Goal: Task Accomplishment & Management: Manage account settings

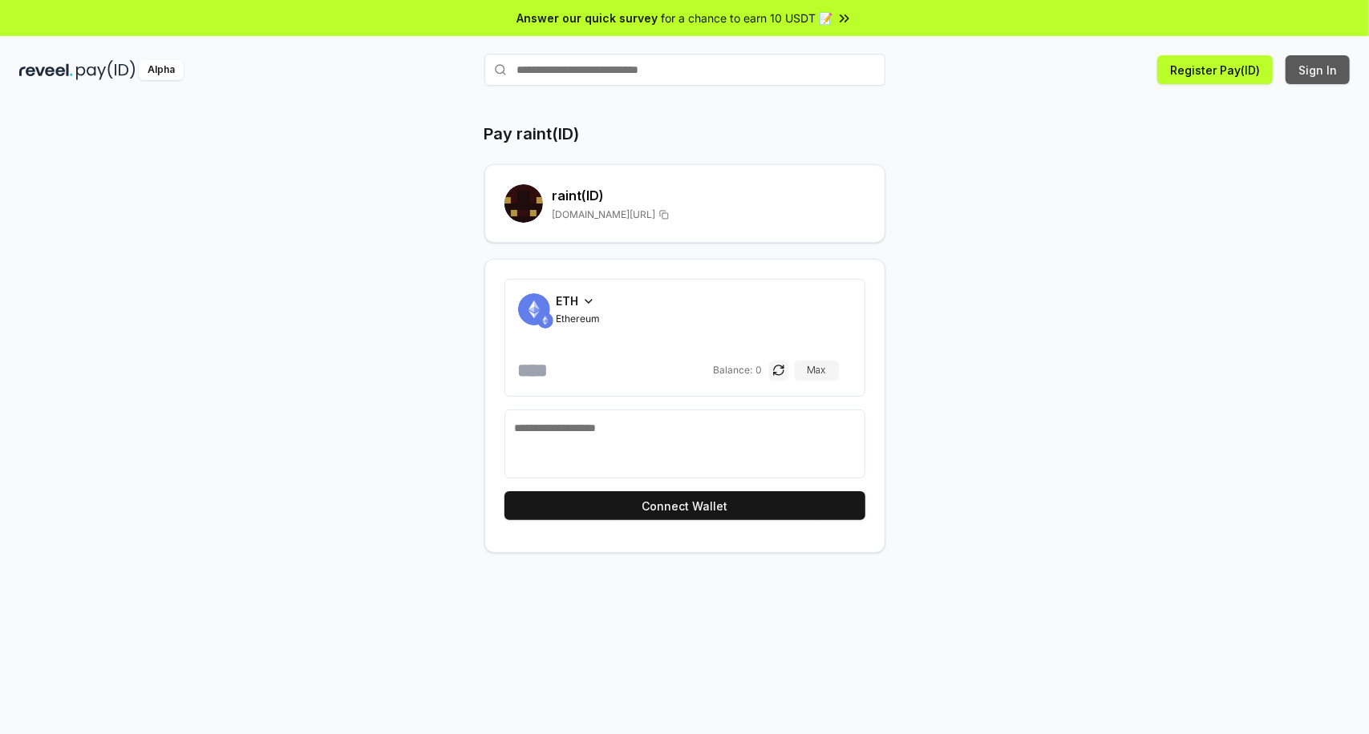
click at [1307, 62] on button "Sign In" at bounding box center [1317, 69] width 64 height 29
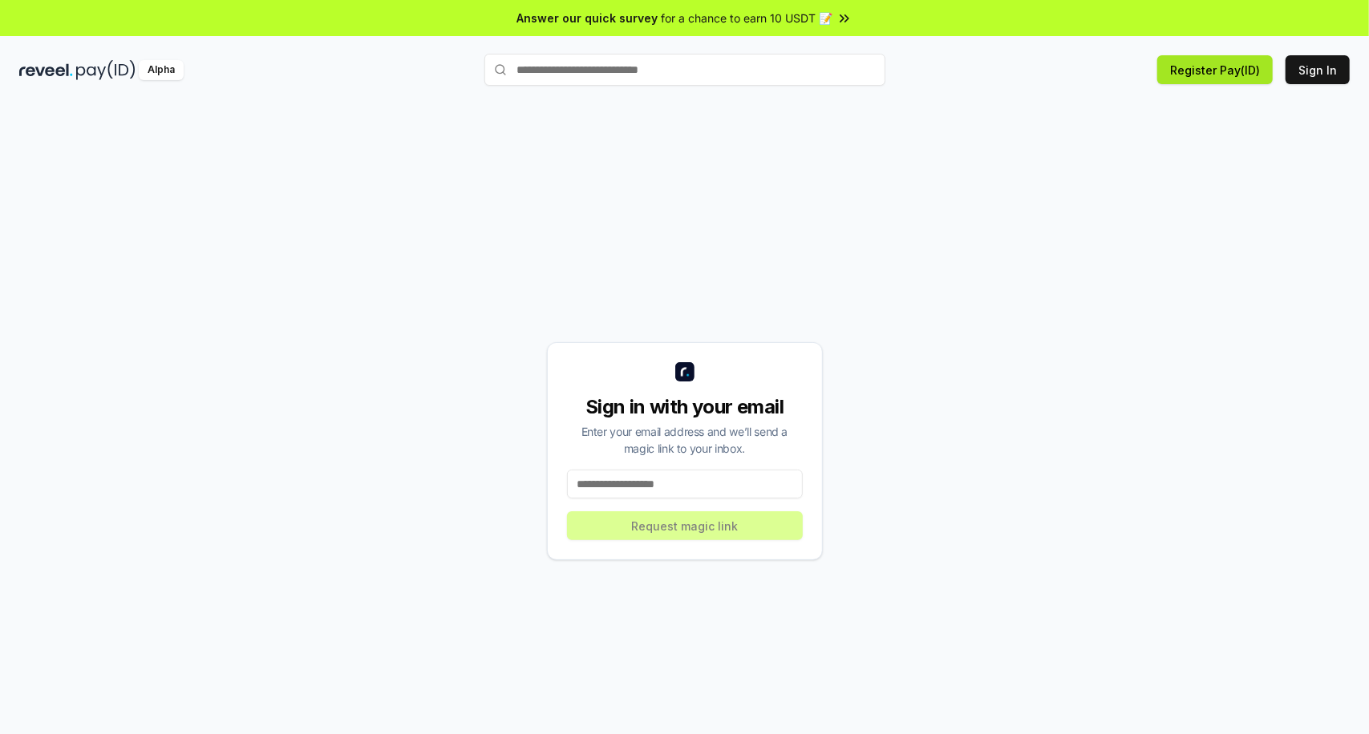
click at [1230, 76] on button "Register Pay(ID)" at bounding box center [1214, 69] width 115 height 29
click at [605, 486] on input at bounding box center [685, 484] width 236 height 29
click at [188, 204] on div "Sign in with your email Enter your email address and we’ll send a magic link to…" at bounding box center [684, 452] width 1330 height 658
click at [653, 492] on input at bounding box center [685, 484] width 236 height 29
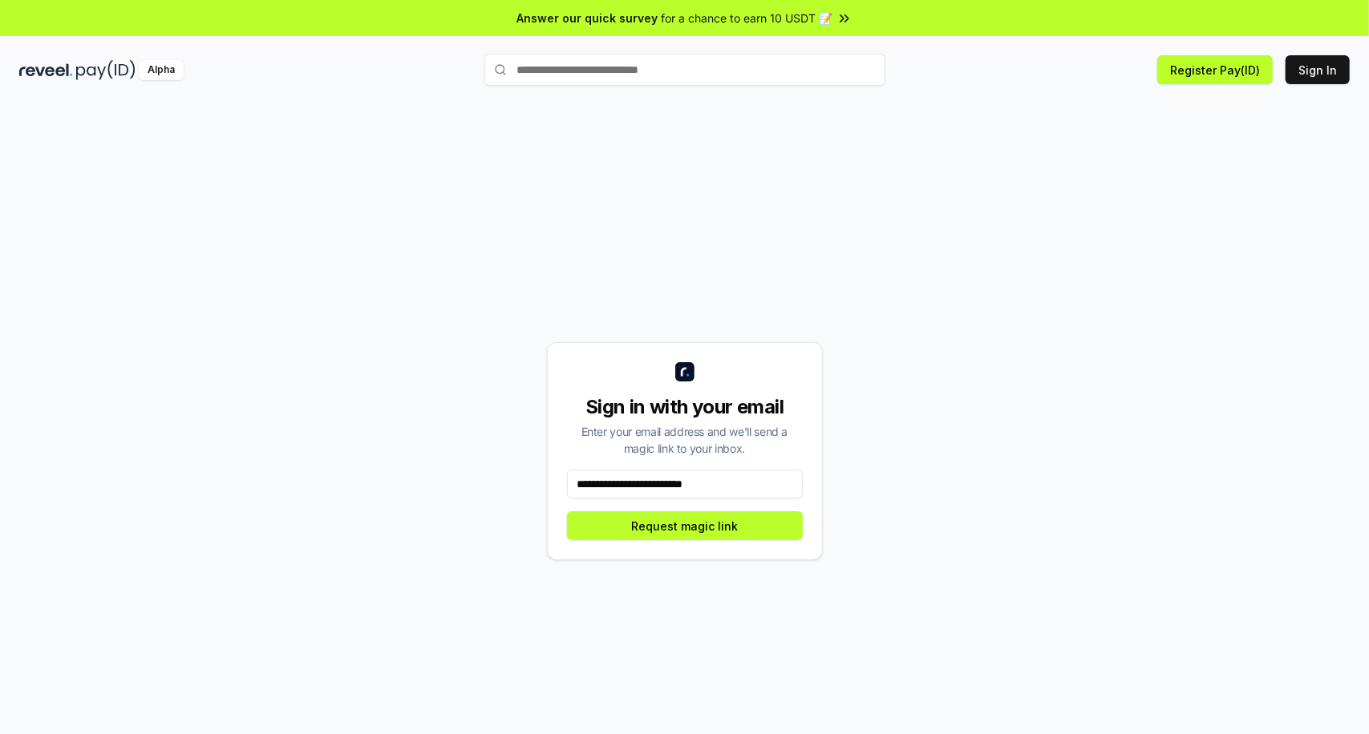
type input "**********"
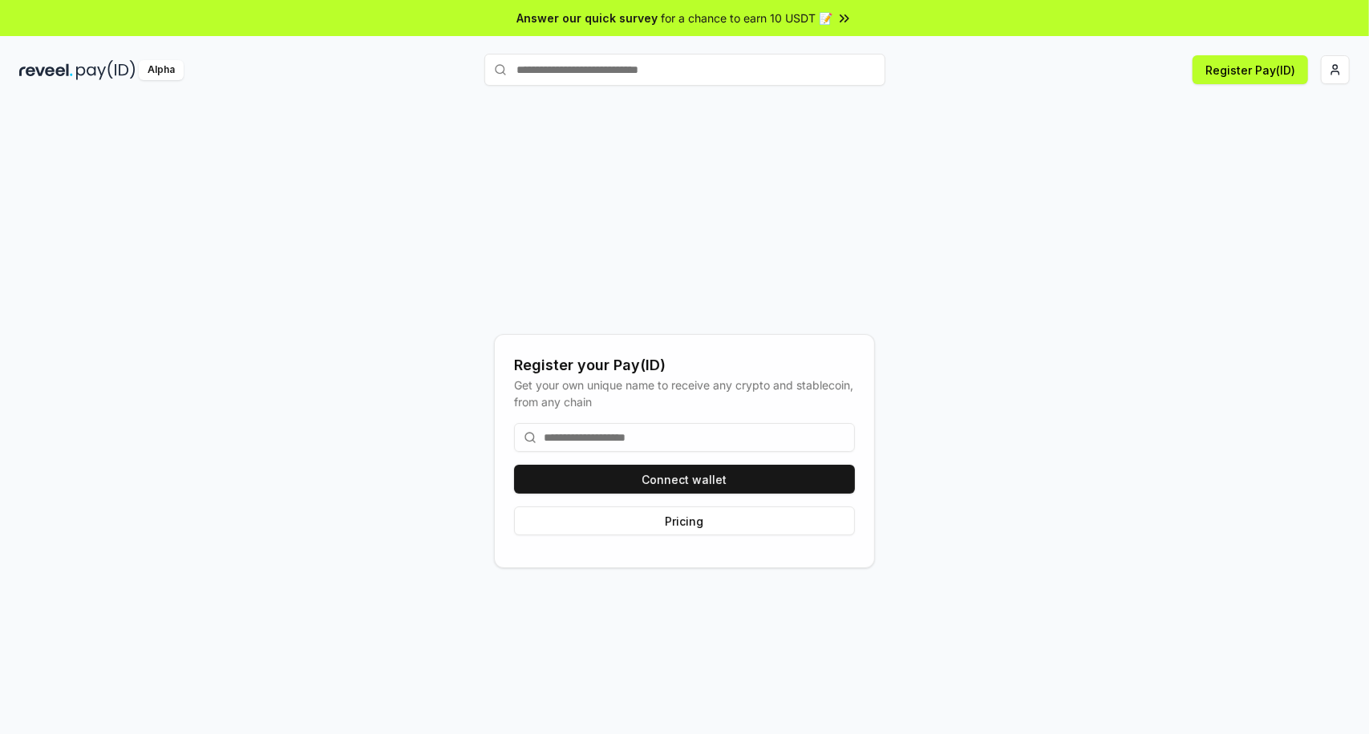
click at [650, 429] on input at bounding box center [684, 437] width 341 height 29
click at [594, 428] on input at bounding box center [684, 437] width 341 height 29
paste input "**********"
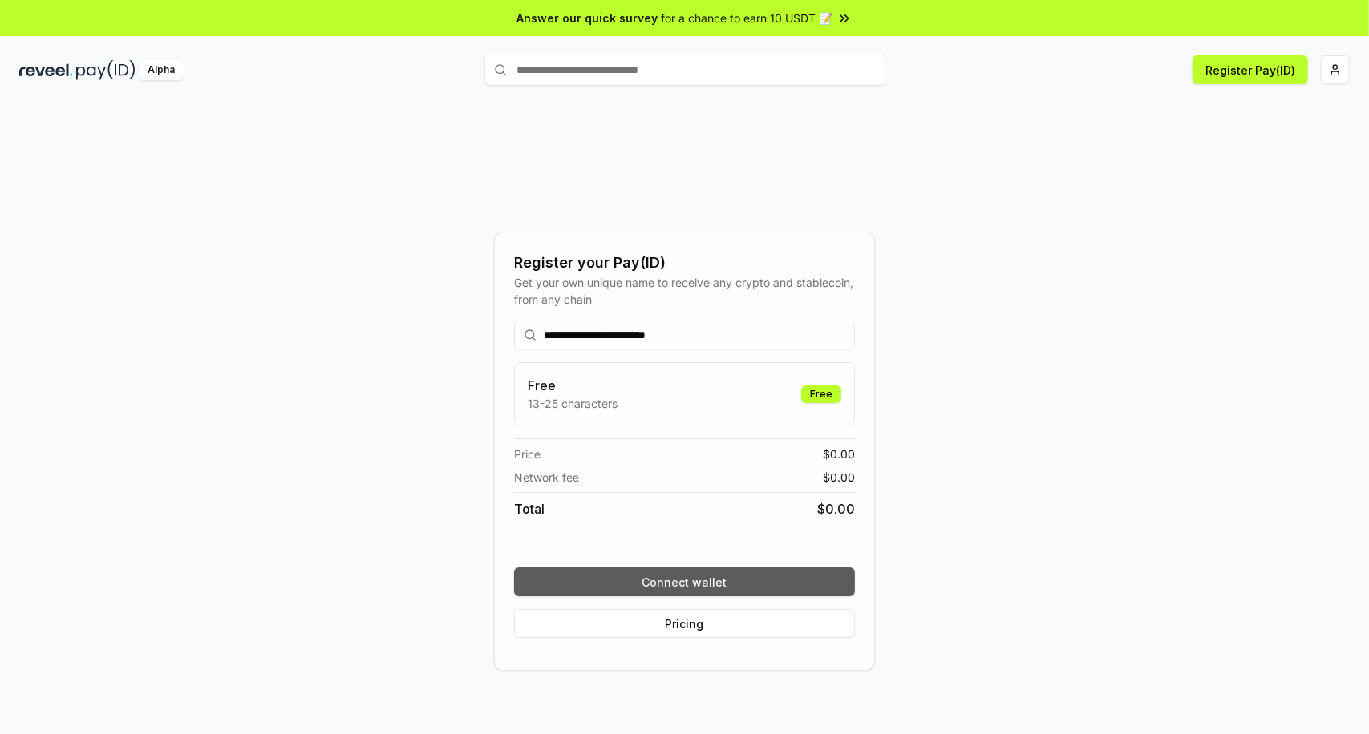
type input "**********"
click at [684, 579] on button "Connect wallet" at bounding box center [684, 582] width 341 height 29
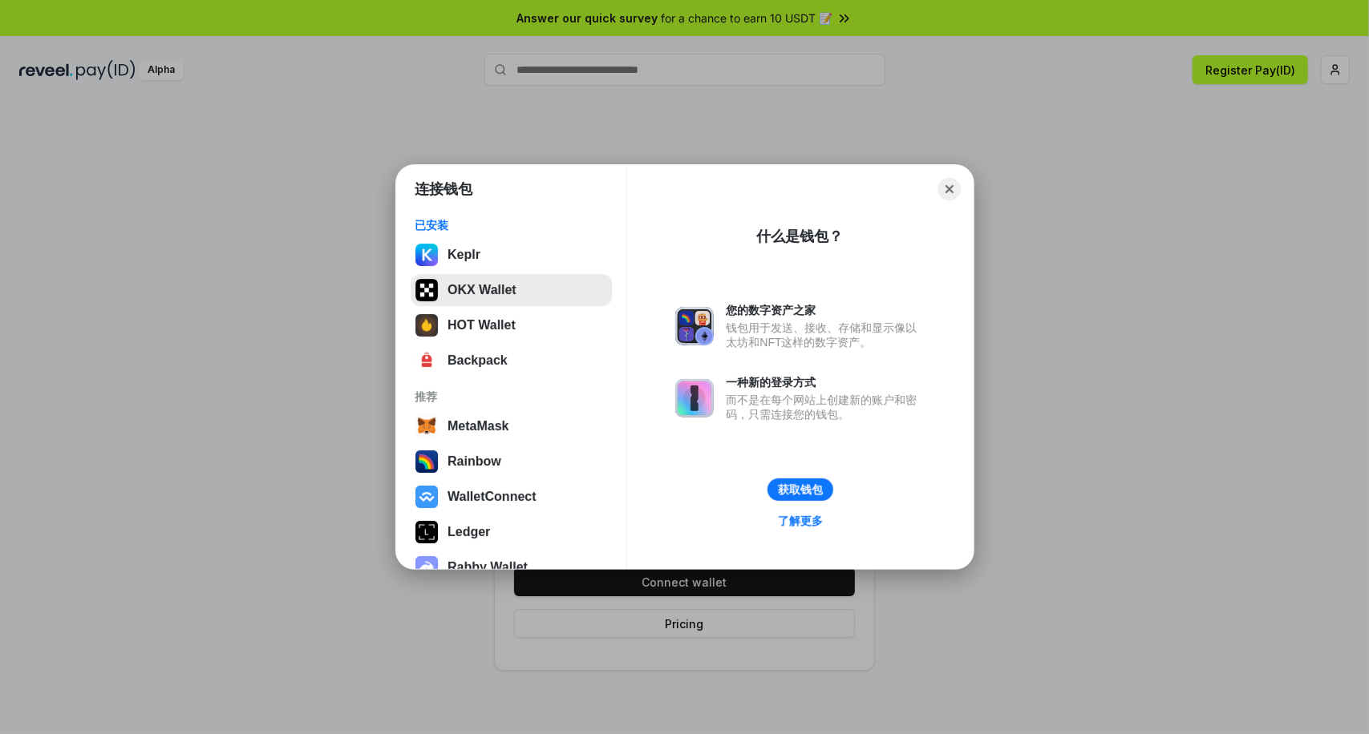
click at [484, 297] on button "OKX Wallet" at bounding box center [511, 290] width 201 height 32
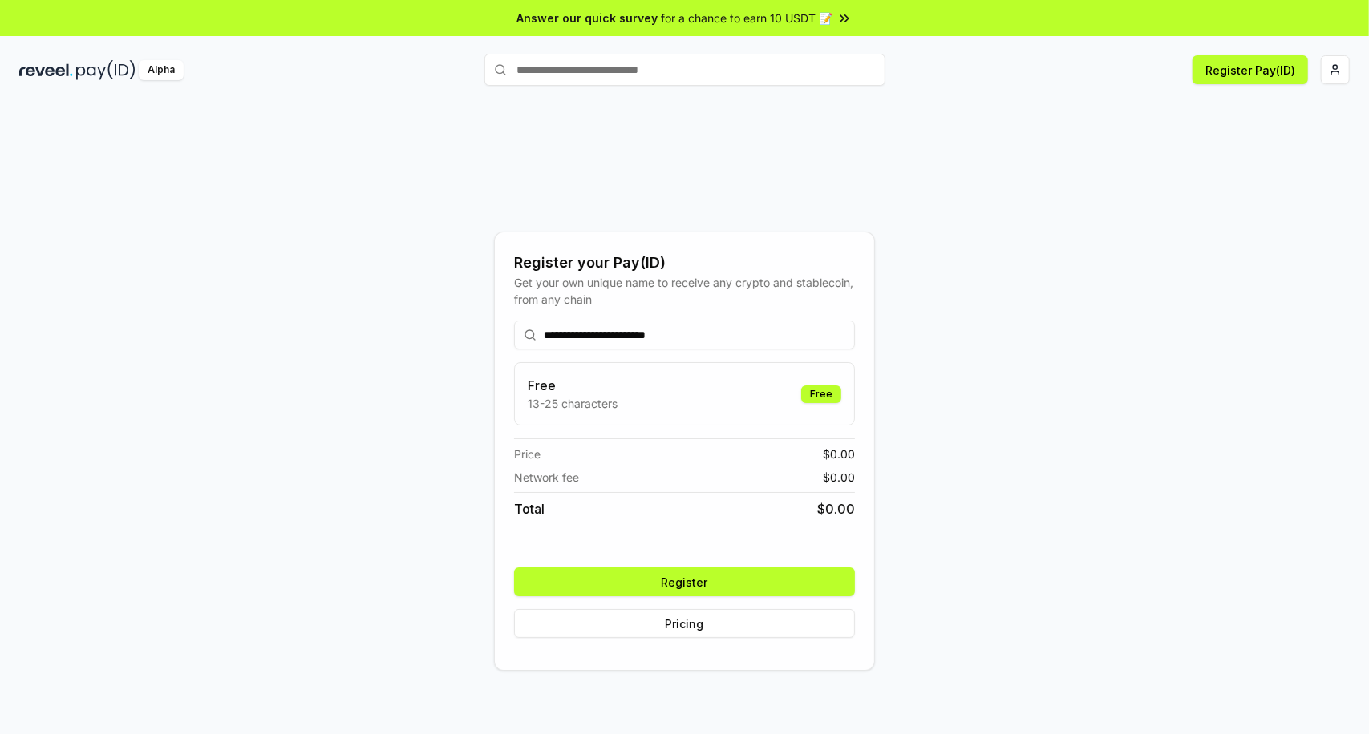
click at [674, 581] on button "Register" at bounding box center [684, 582] width 341 height 29
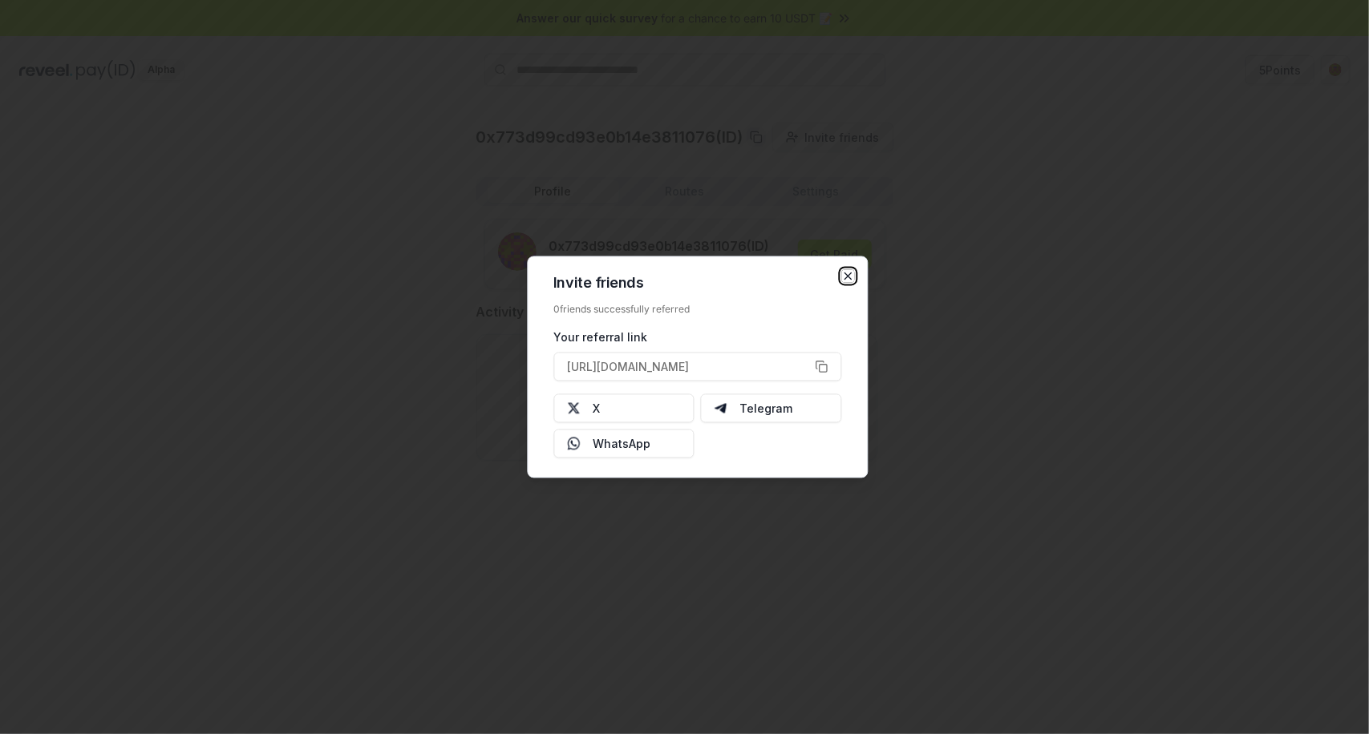
click at [844, 281] on icon "button" at bounding box center [847, 276] width 13 height 13
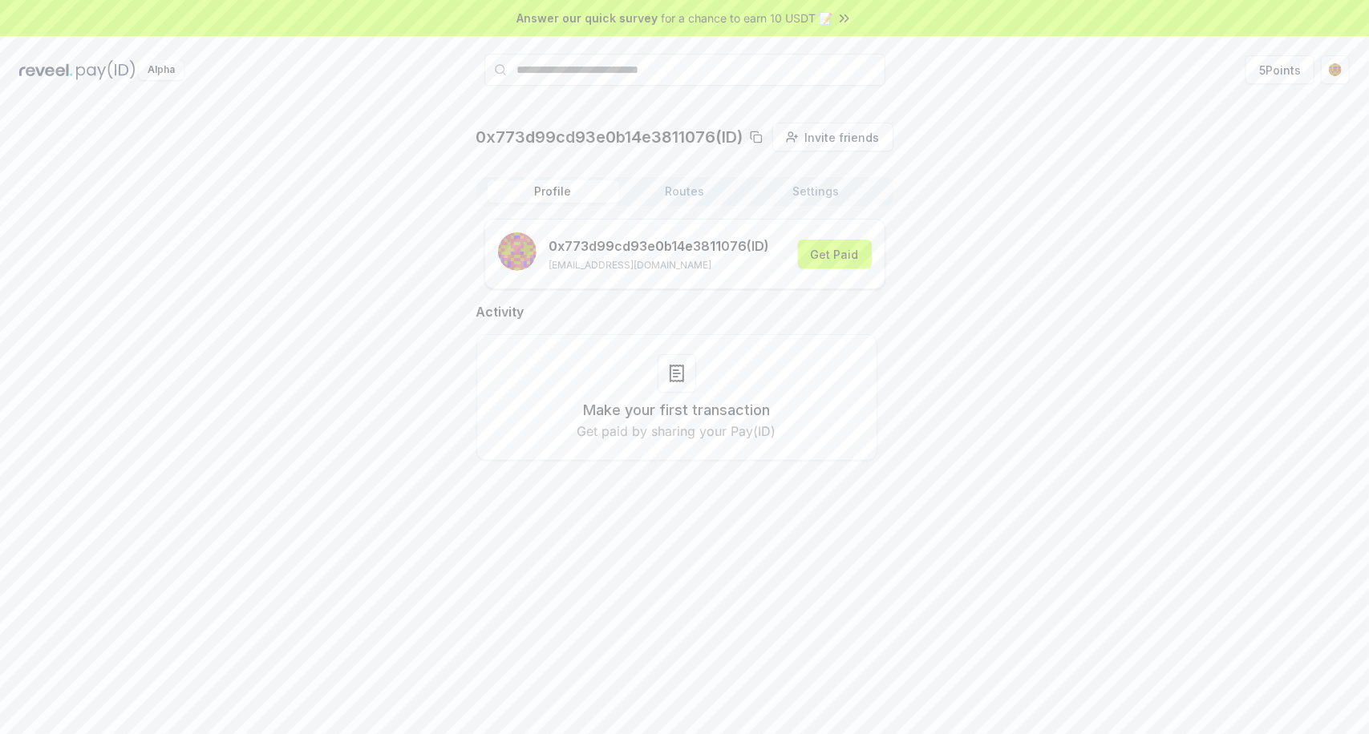
click at [690, 198] on button "Routes" at bounding box center [685, 191] width 132 height 22
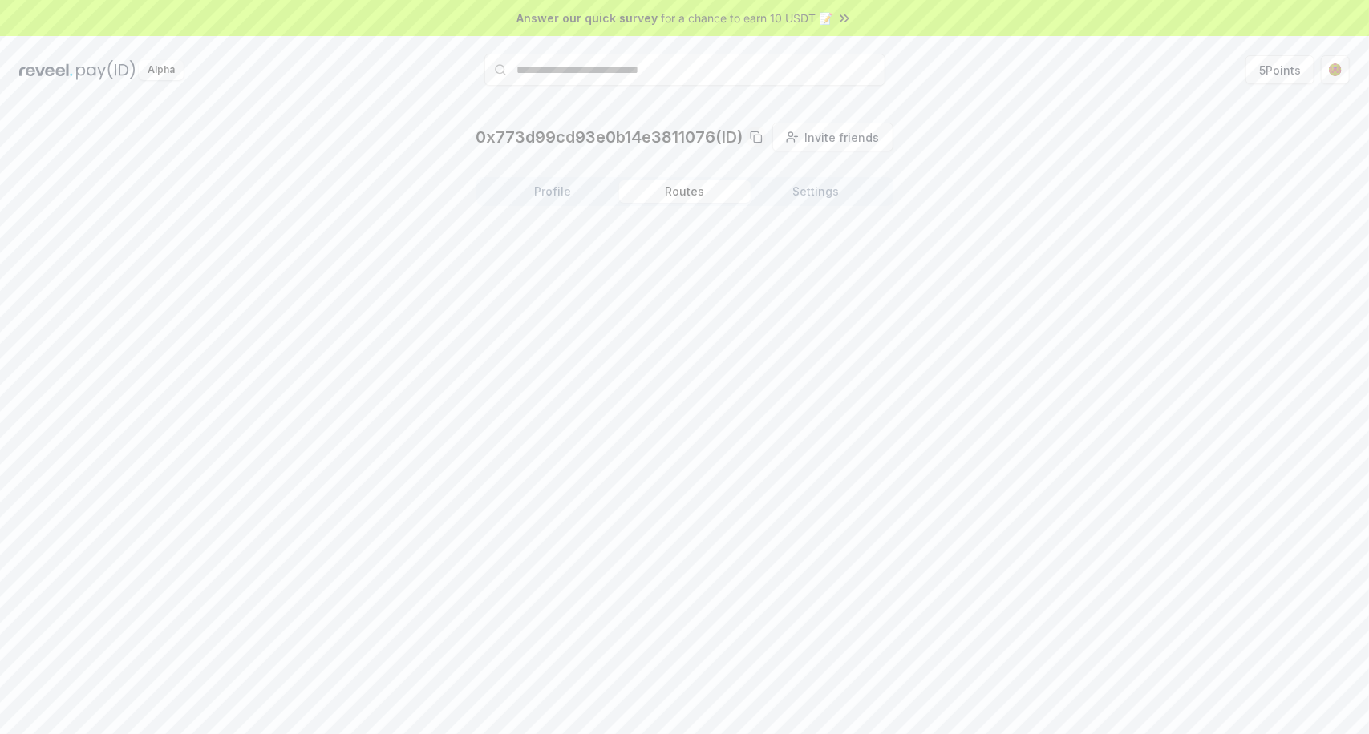
click at [807, 196] on button "Settings" at bounding box center [817, 191] width 132 height 22
click at [556, 195] on button "Profile" at bounding box center [554, 191] width 132 height 22
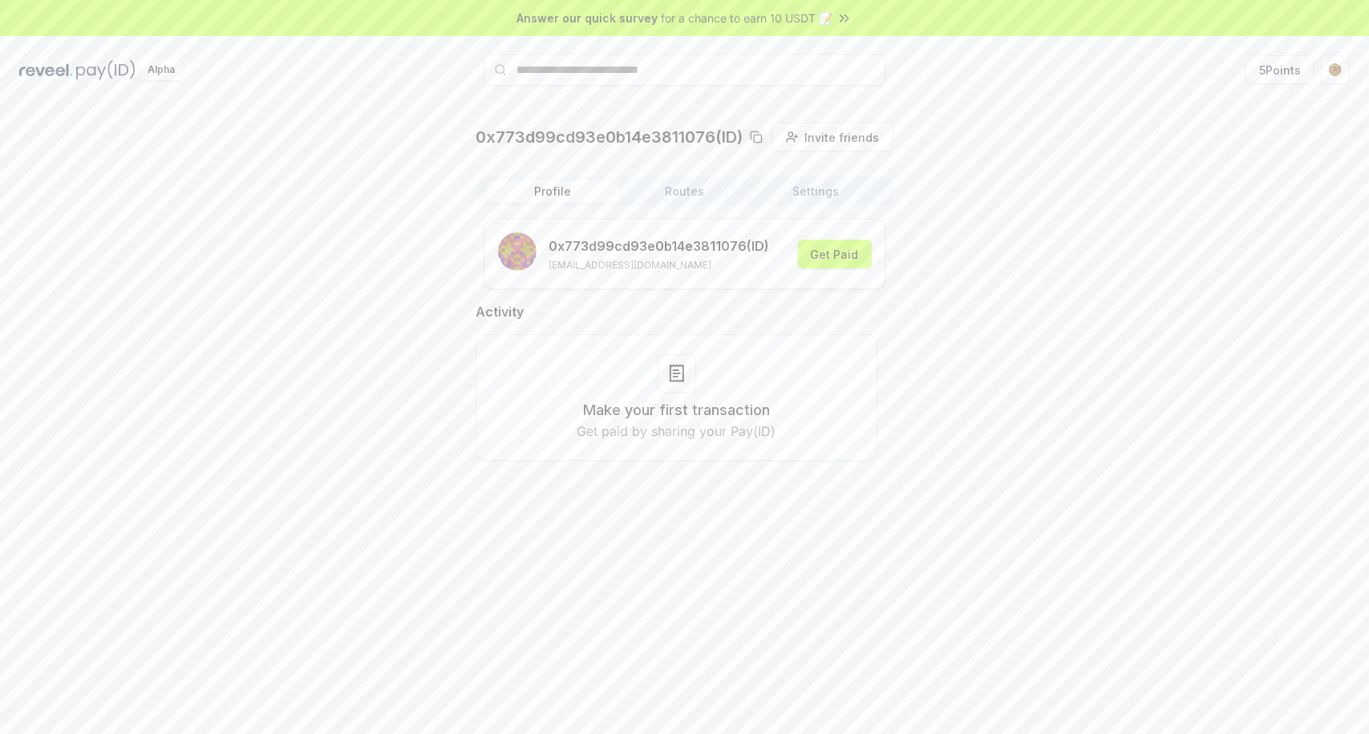
click at [689, 183] on button "Routes" at bounding box center [685, 191] width 132 height 22
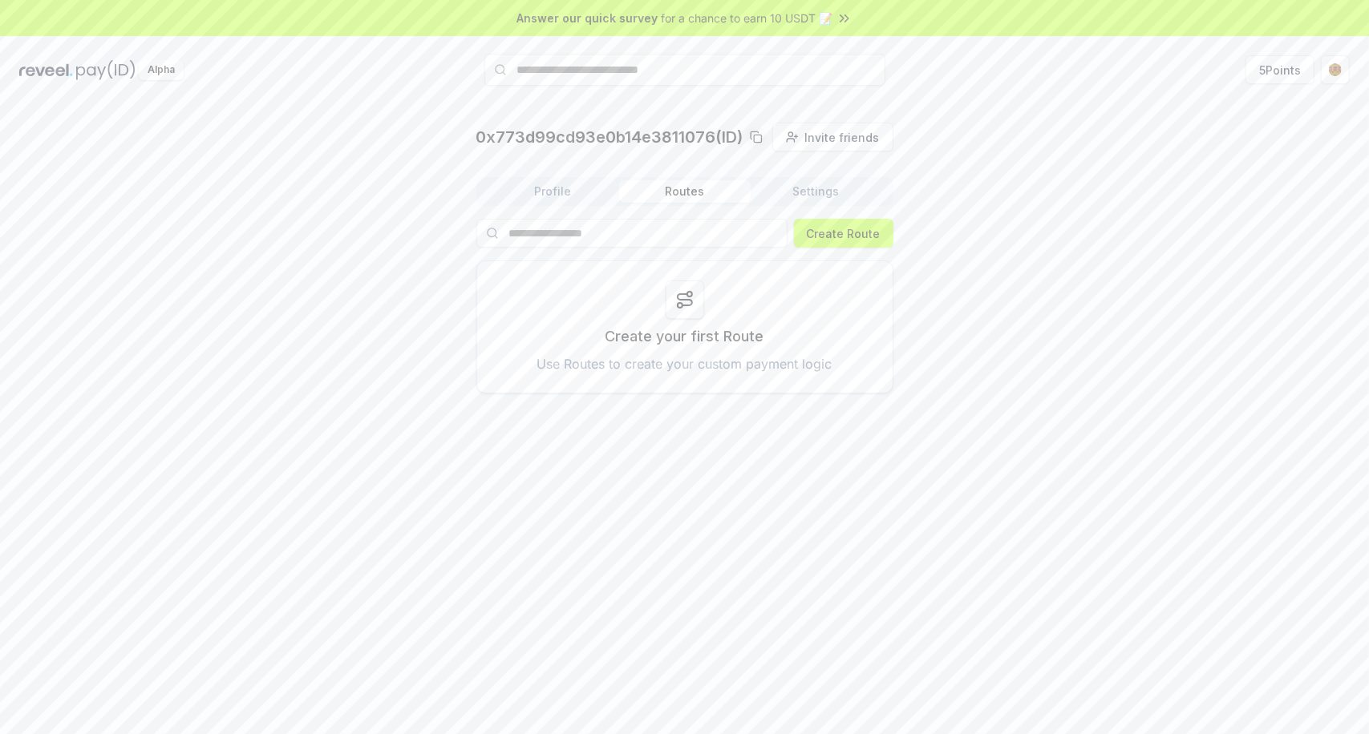
click at [574, 196] on button "Profile" at bounding box center [554, 191] width 132 height 22
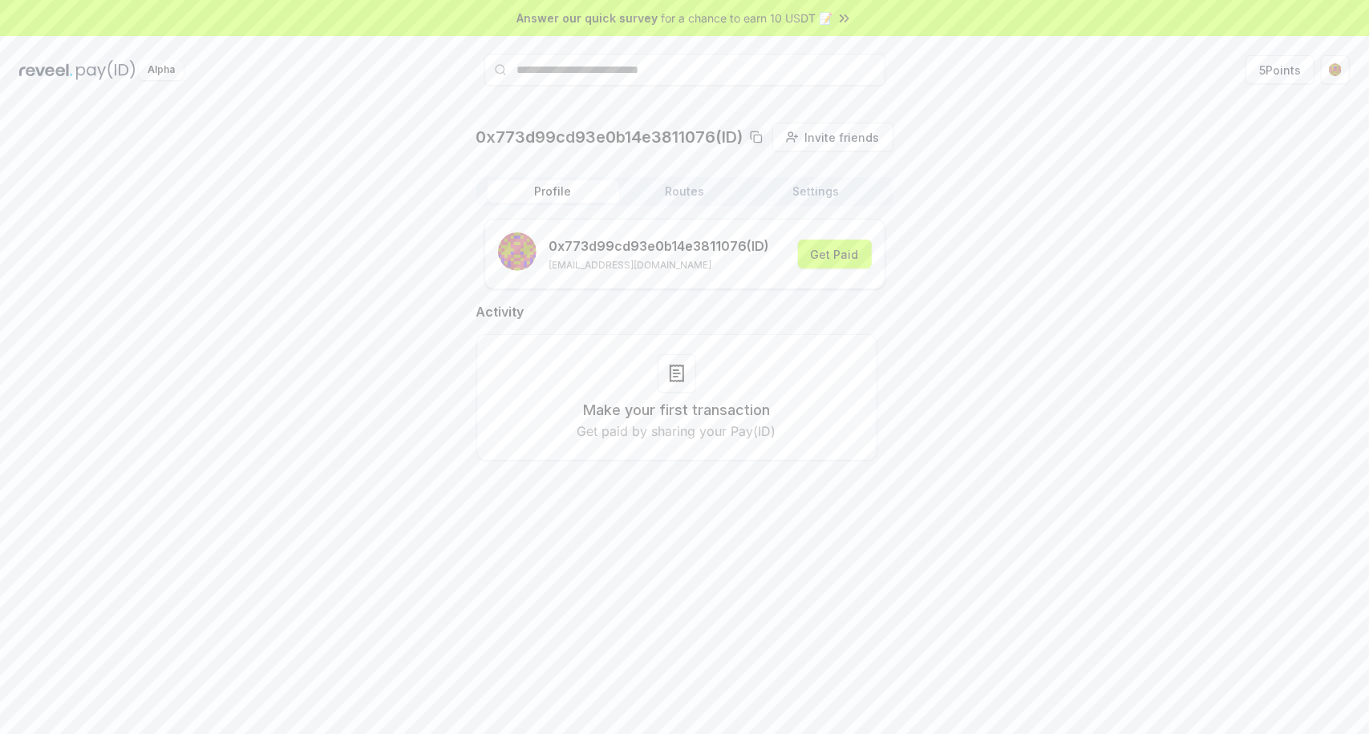
click at [811, 198] on button "Settings" at bounding box center [817, 191] width 132 height 22
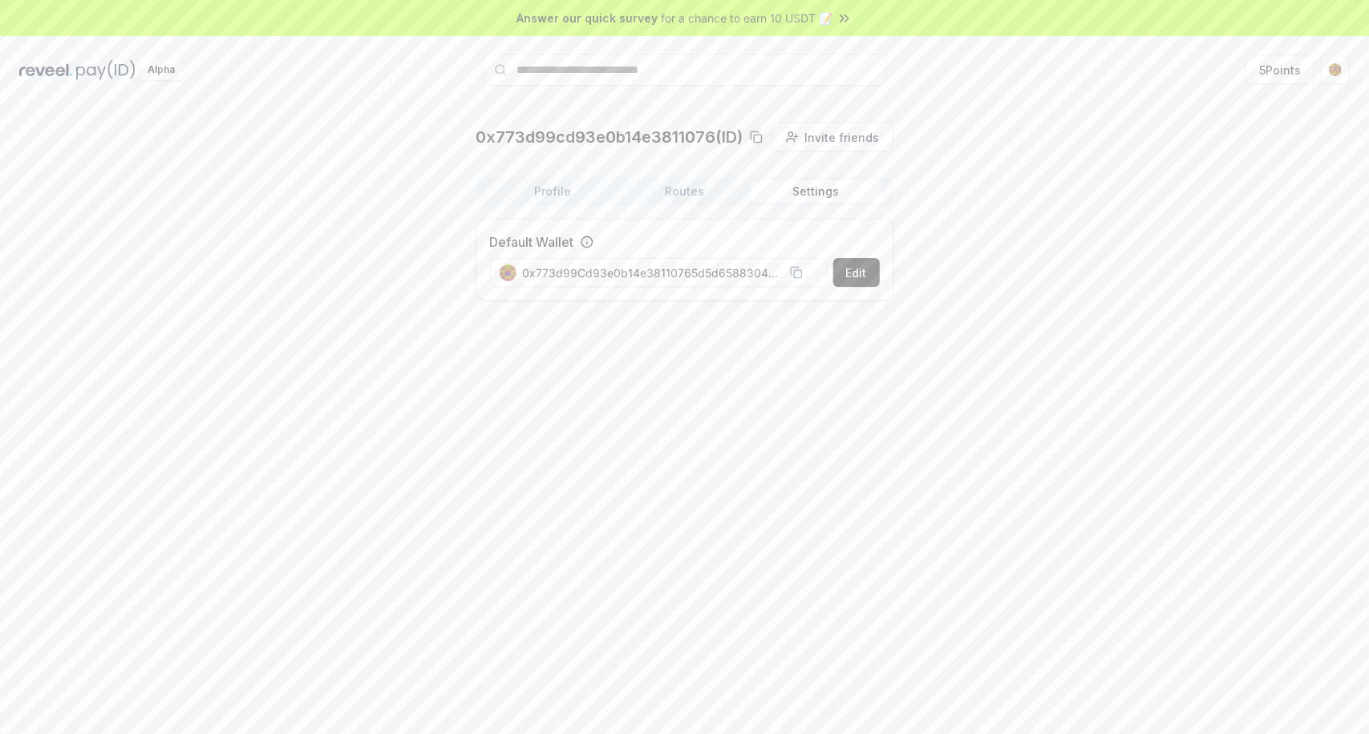
click at [702, 188] on button "Routes" at bounding box center [685, 191] width 132 height 22
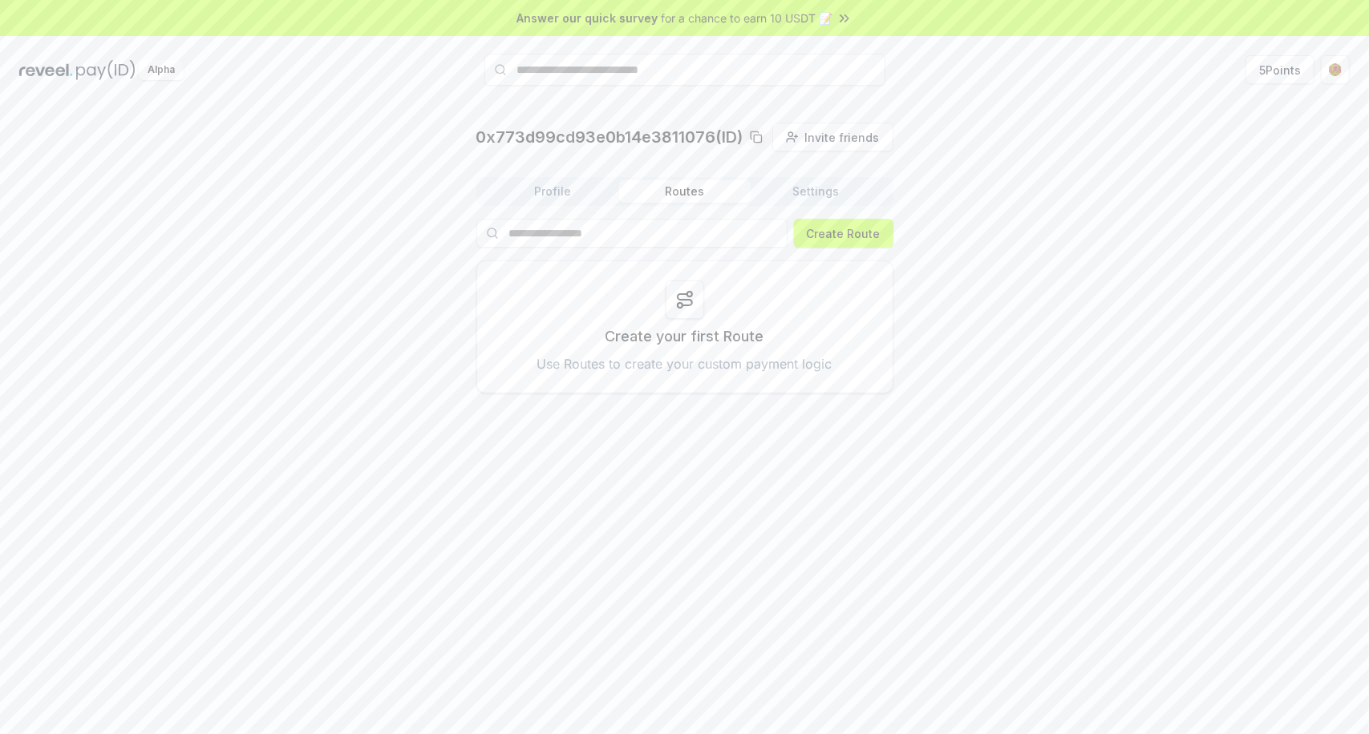
click at [577, 186] on button "Profile" at bounding box center [554, 191] width 132 height 22
click at [689, 192] on button "Routes" at bounding box center [685, 191] width 132 height 22
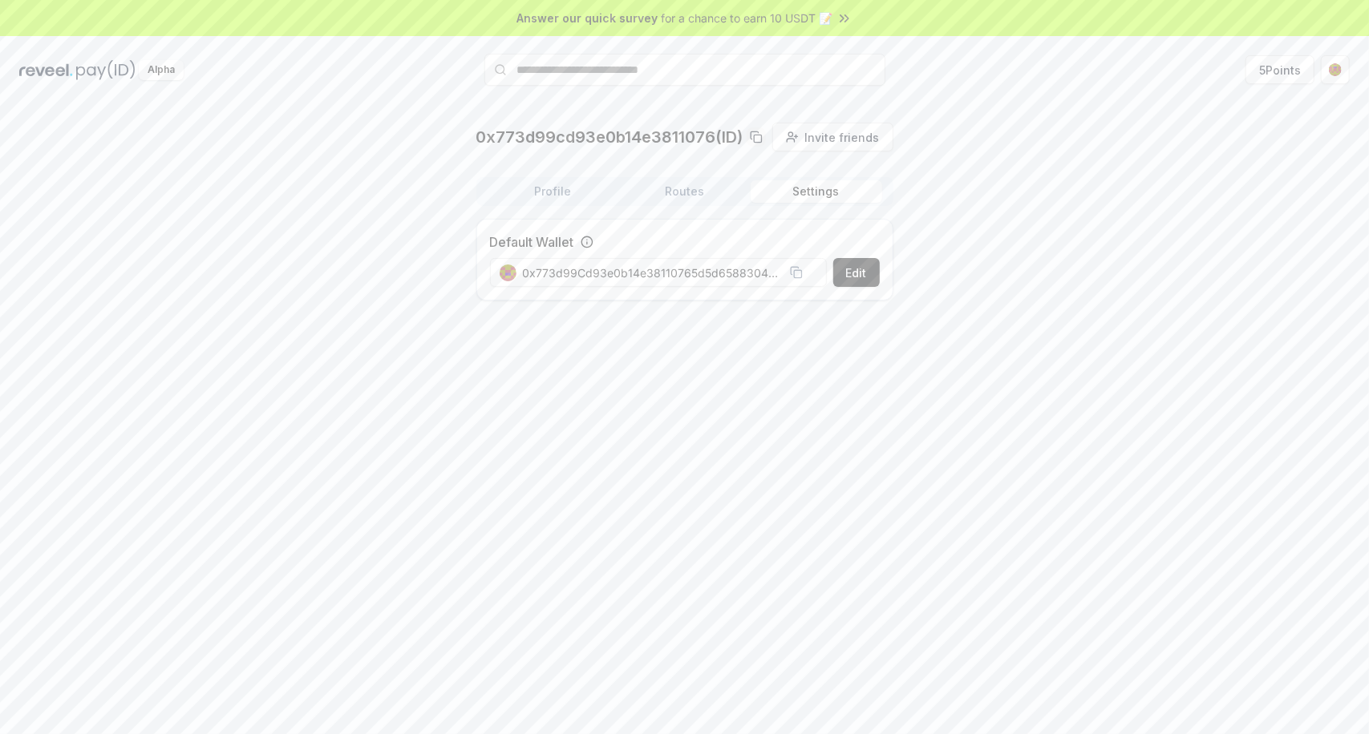
click at [783, 192] on button "Settings" at bounding box center [817, 191] width 132 height 22
click at [709, 191] on button "Routes" at bounding box center [685, 191] width 132 height 22
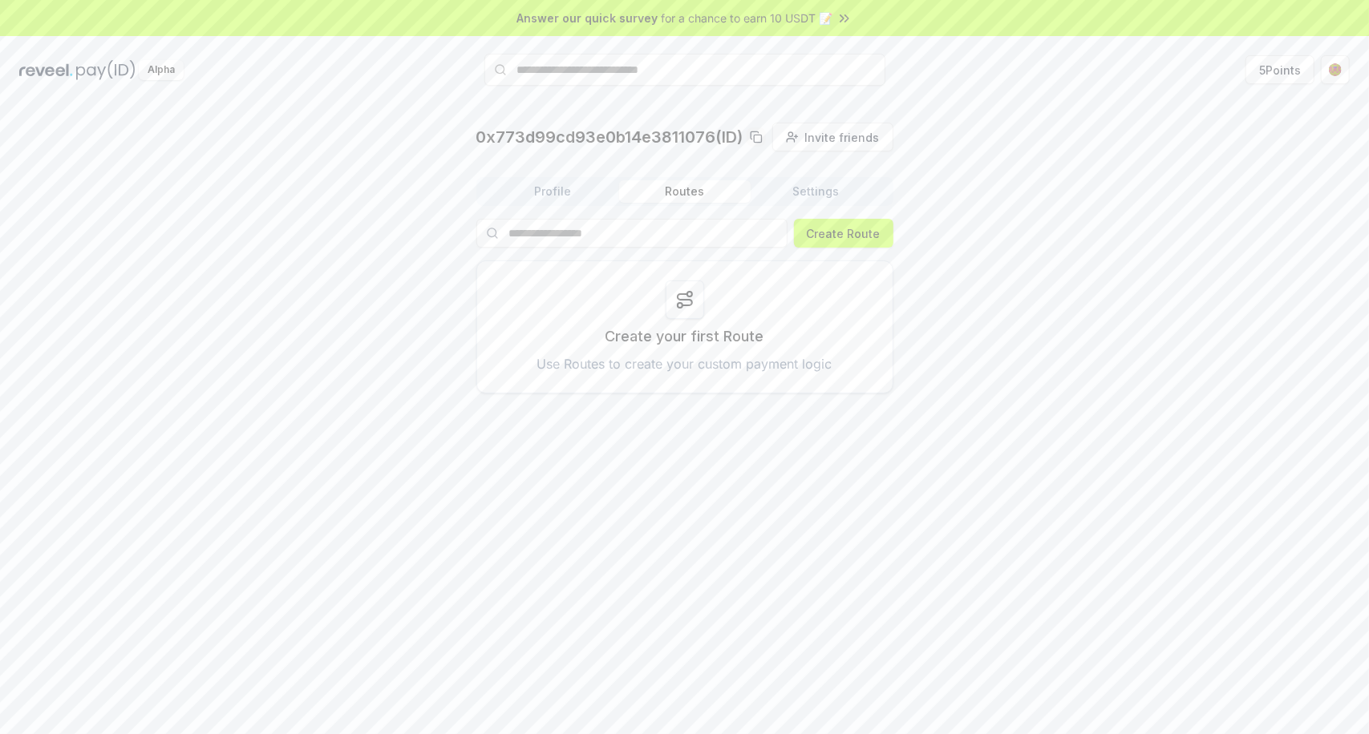
click at [545, 192] on button "Profile" at bounding box center [554, 191] width 132 height 22
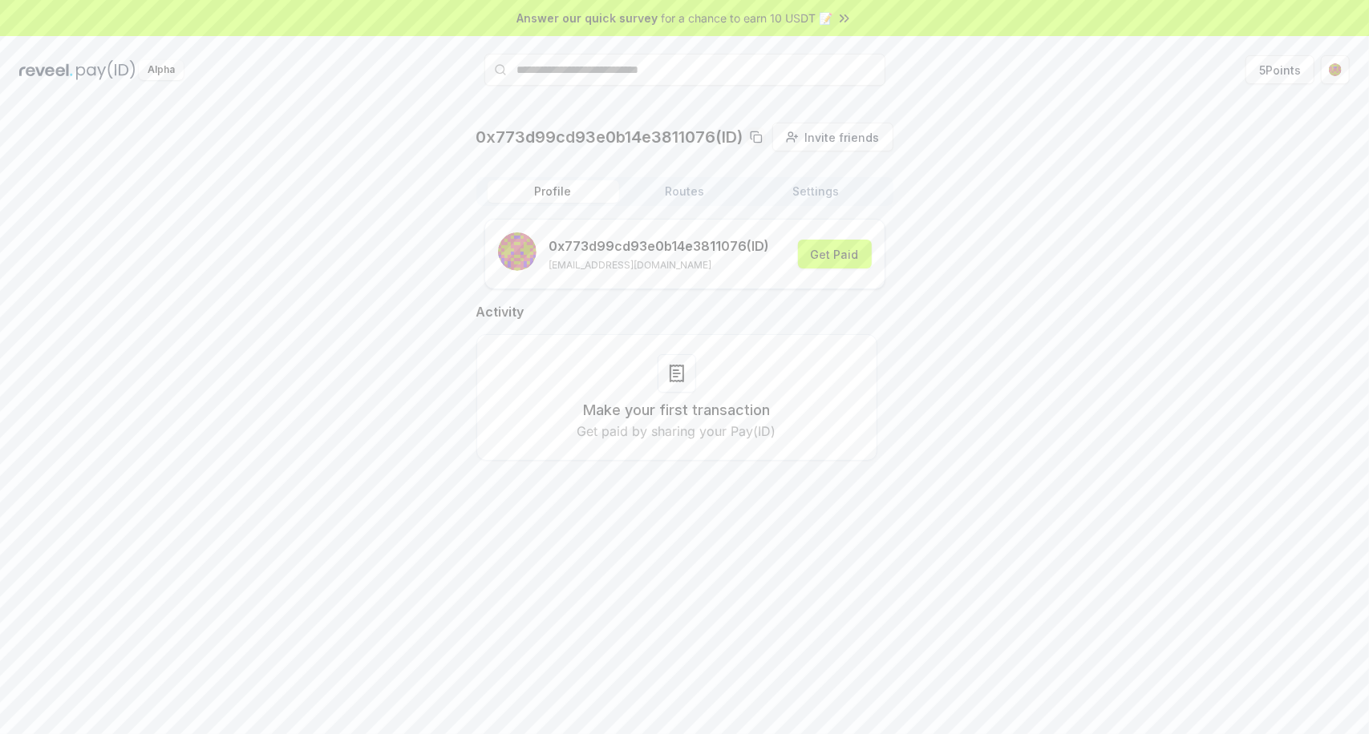
click at [675, 176] on div "0x773d99cd93e0b14e3811076(ID) Invite friends Invite Profile Routes Settings 0x7…" at bounding box center [684, 305] width 417 height 364
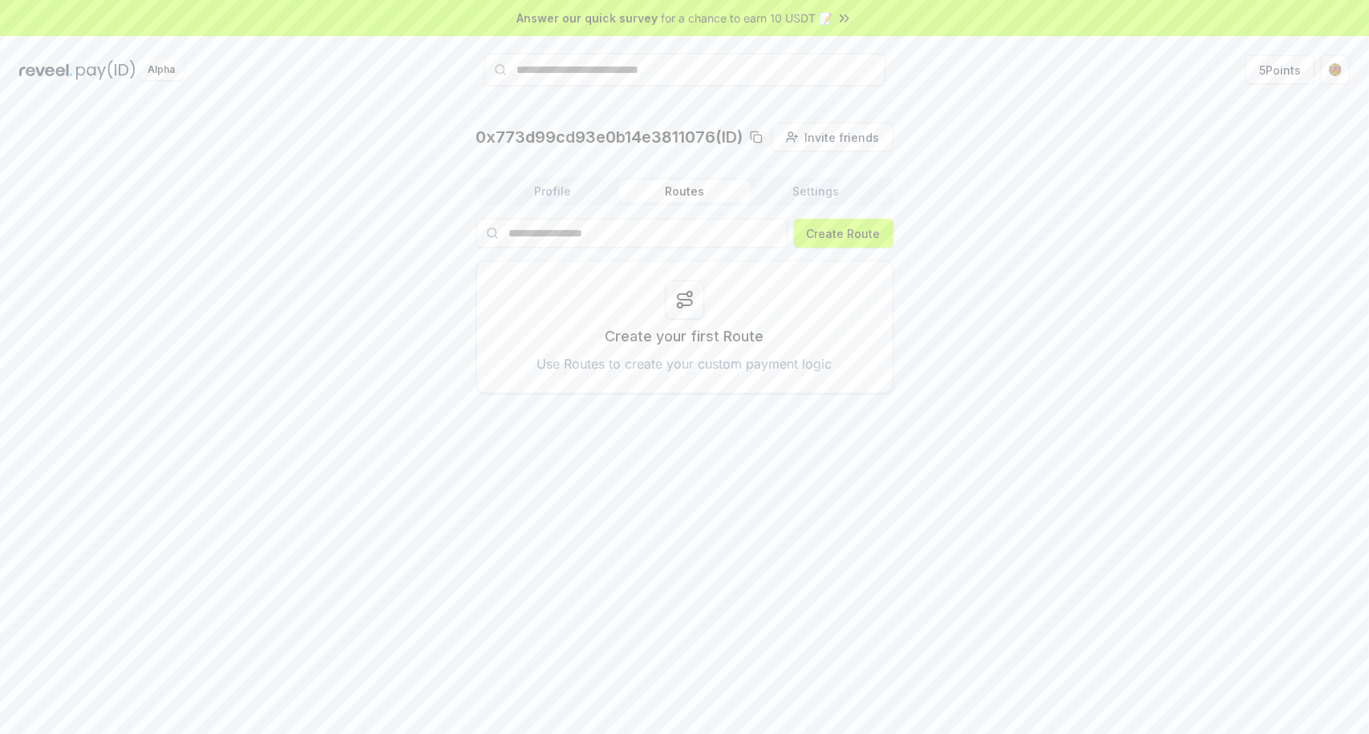
click at [675, 186] on button "Routes" at bounding box center [685, 191] width 132 height 22
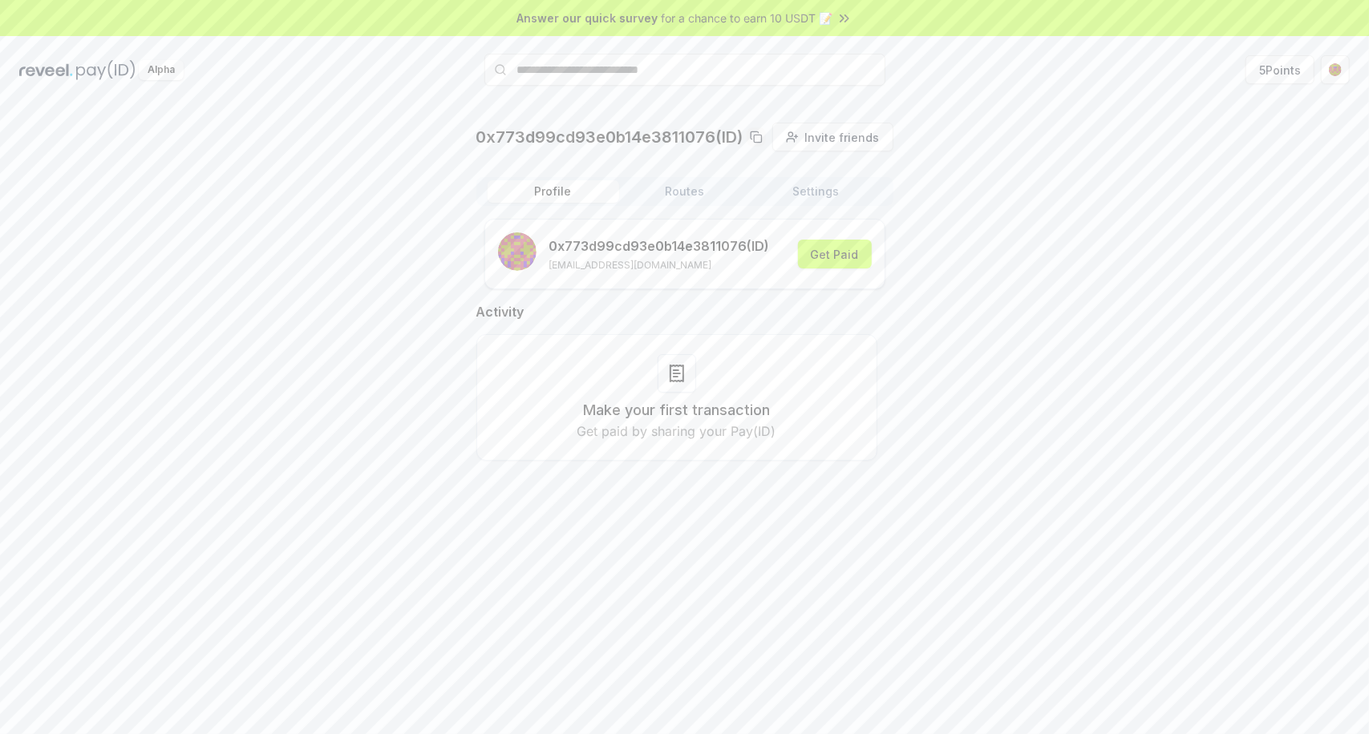
click at [598, 187] on button "Profile" at bounding box center [554, 191] width 132 height 22
click at [812, 192] on button "Settings" at bounding box center [817, 191] width 132 height 22
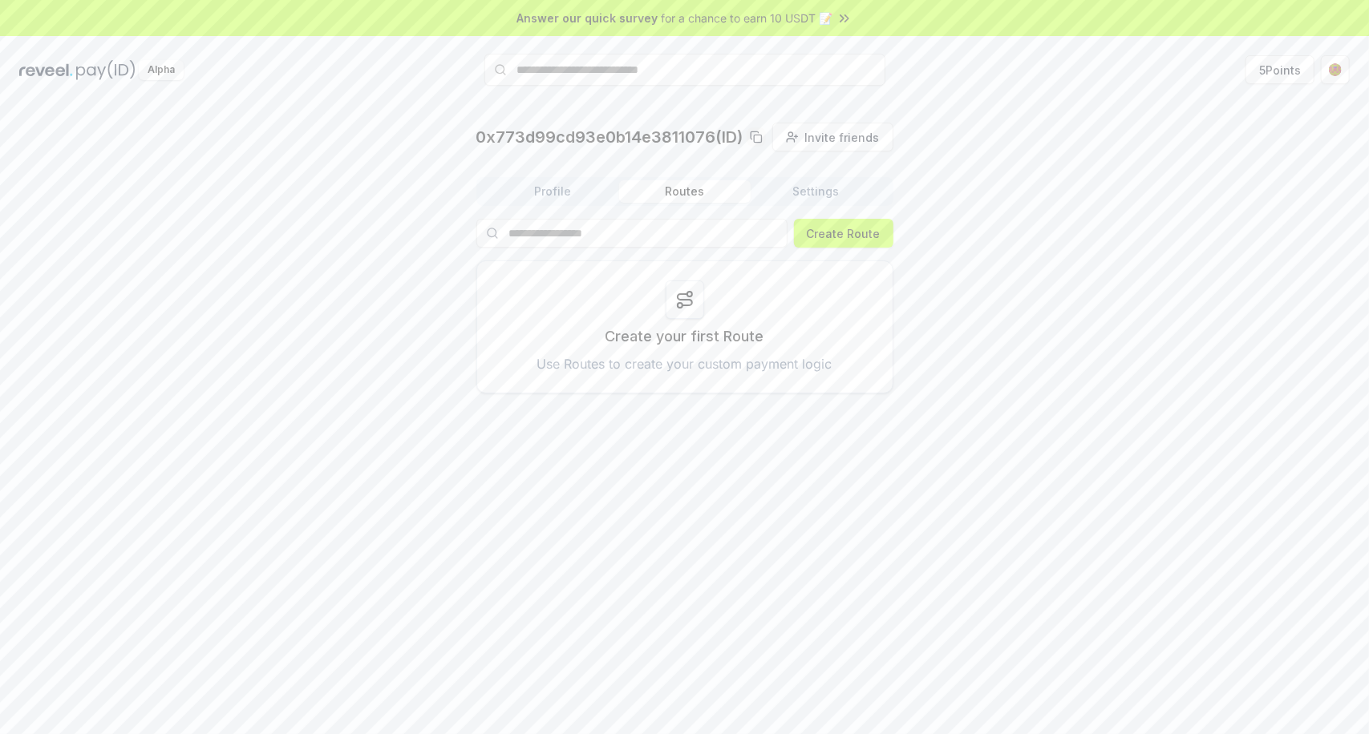
click at [713, 191] on button "Routes" at bounding box center [685, 191] width 132 height 22
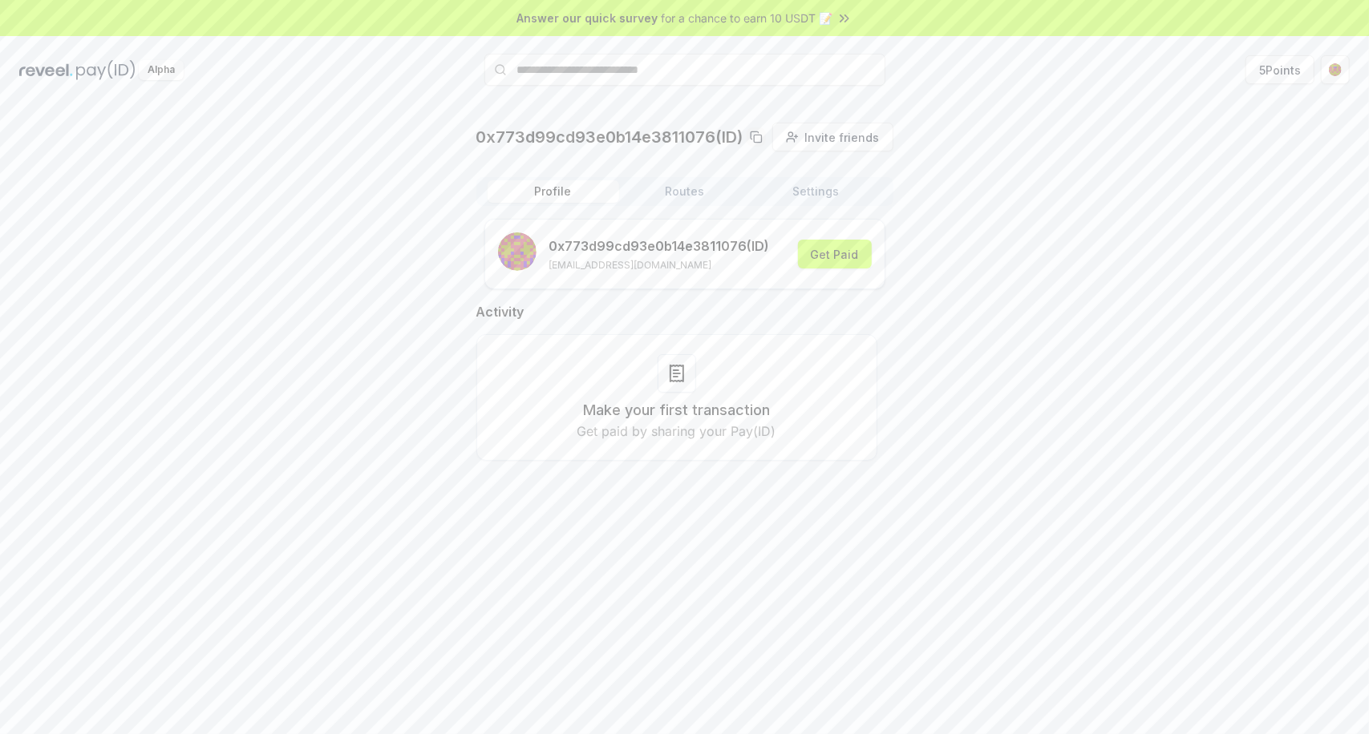
click at [508, 193] on button "Profile" at bounding box center [554, 191] width 132 height 22
click at [683, 192] on button "Routes" at bounding box center [685, 191] width 132 height 22
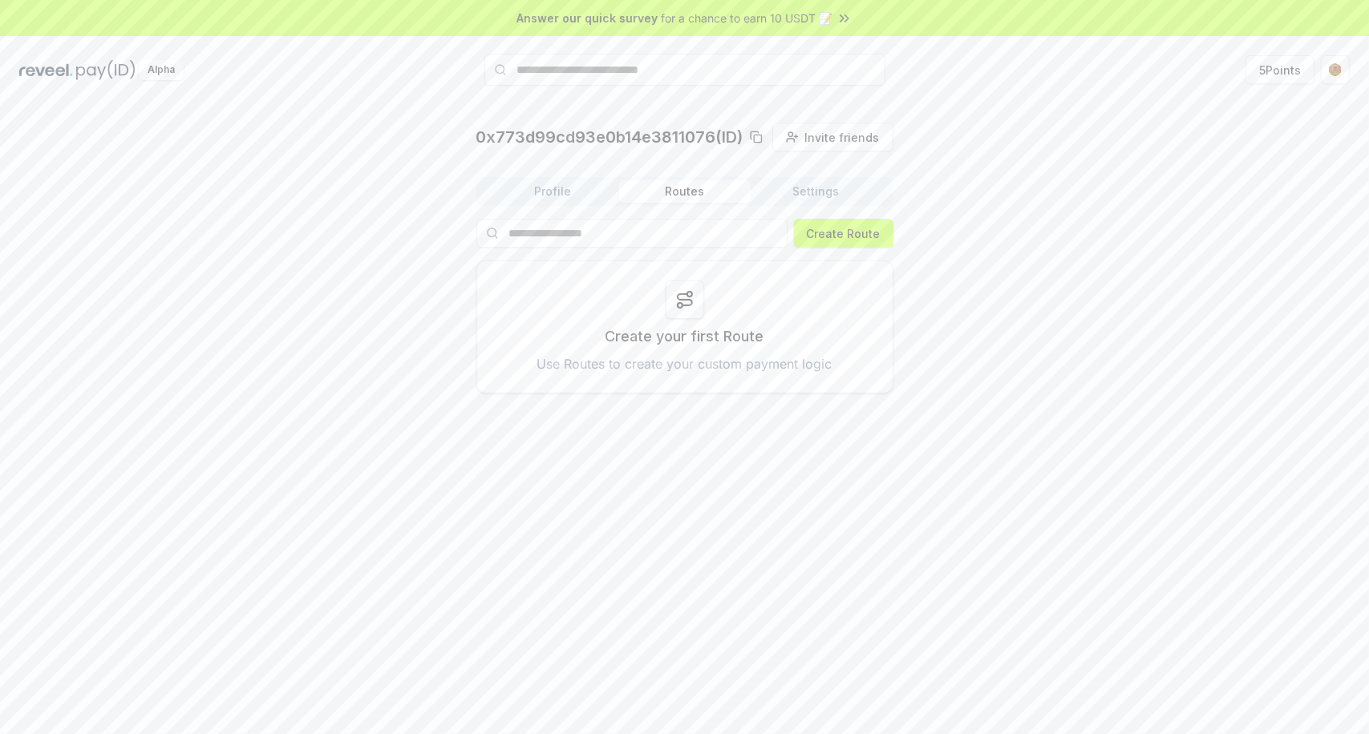
click at [811, 190] on button "Settings" at bounding box center [817, 191] width 132 height 22
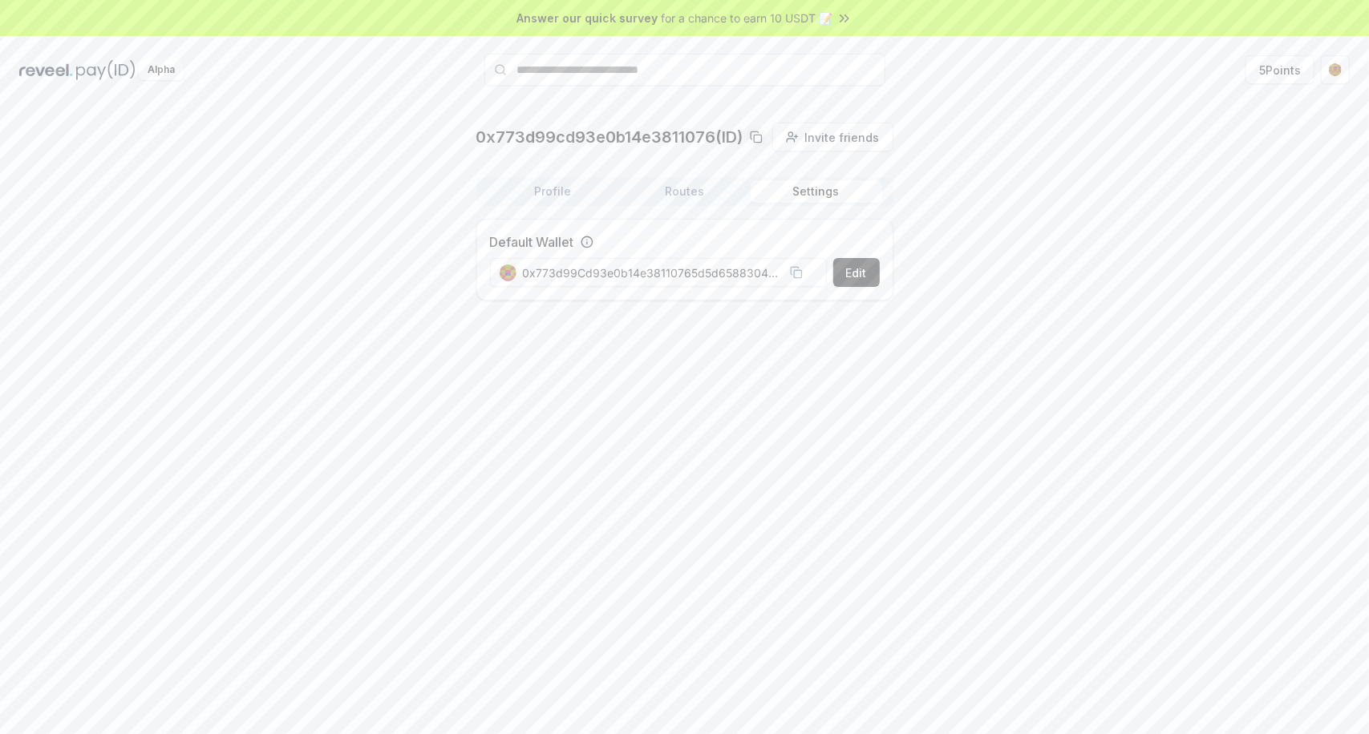
click at [683, 187] on button "Routes" at bounding box center [685, 191] width 132 height 22
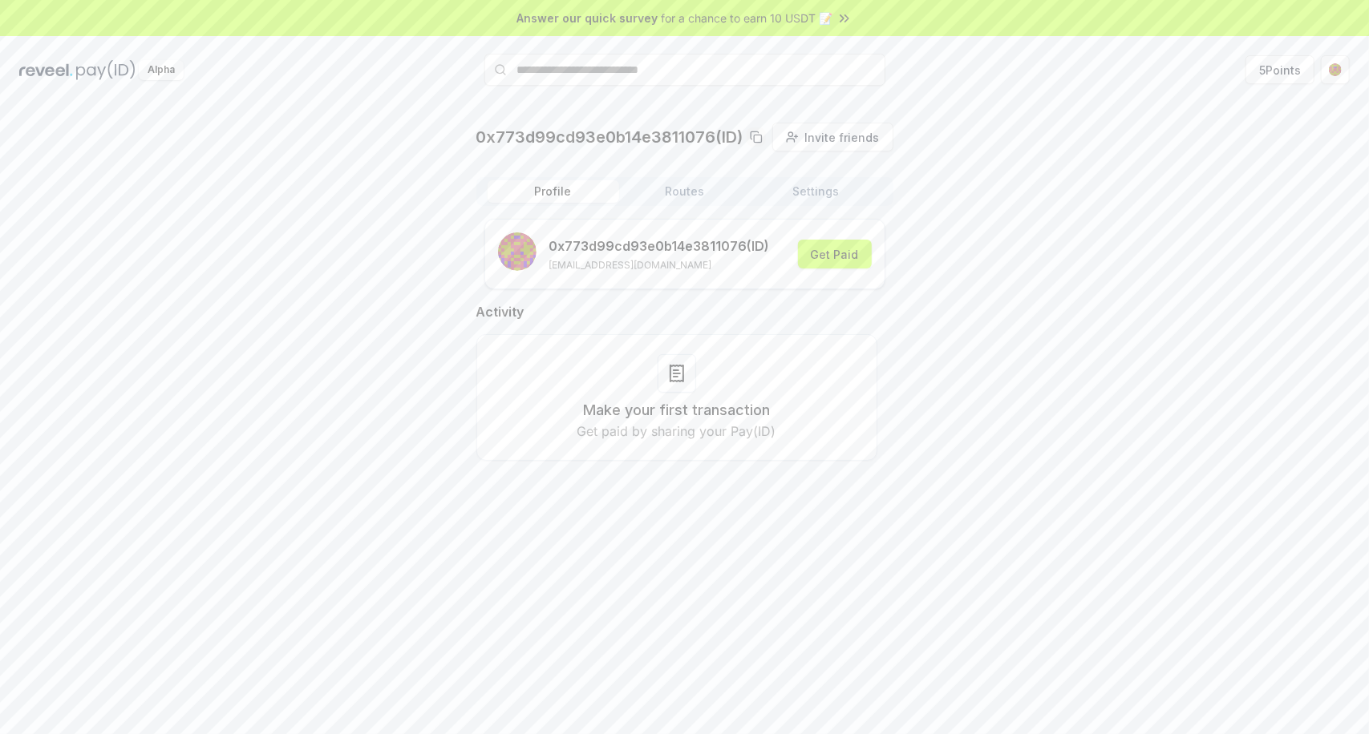
click at [549, 187] on button "Profile" at bounding box center [554, 191] width 132 height 22
click at [838, 262] on button "Get Paid" at bounding box center [835, 254] width 74 height 29
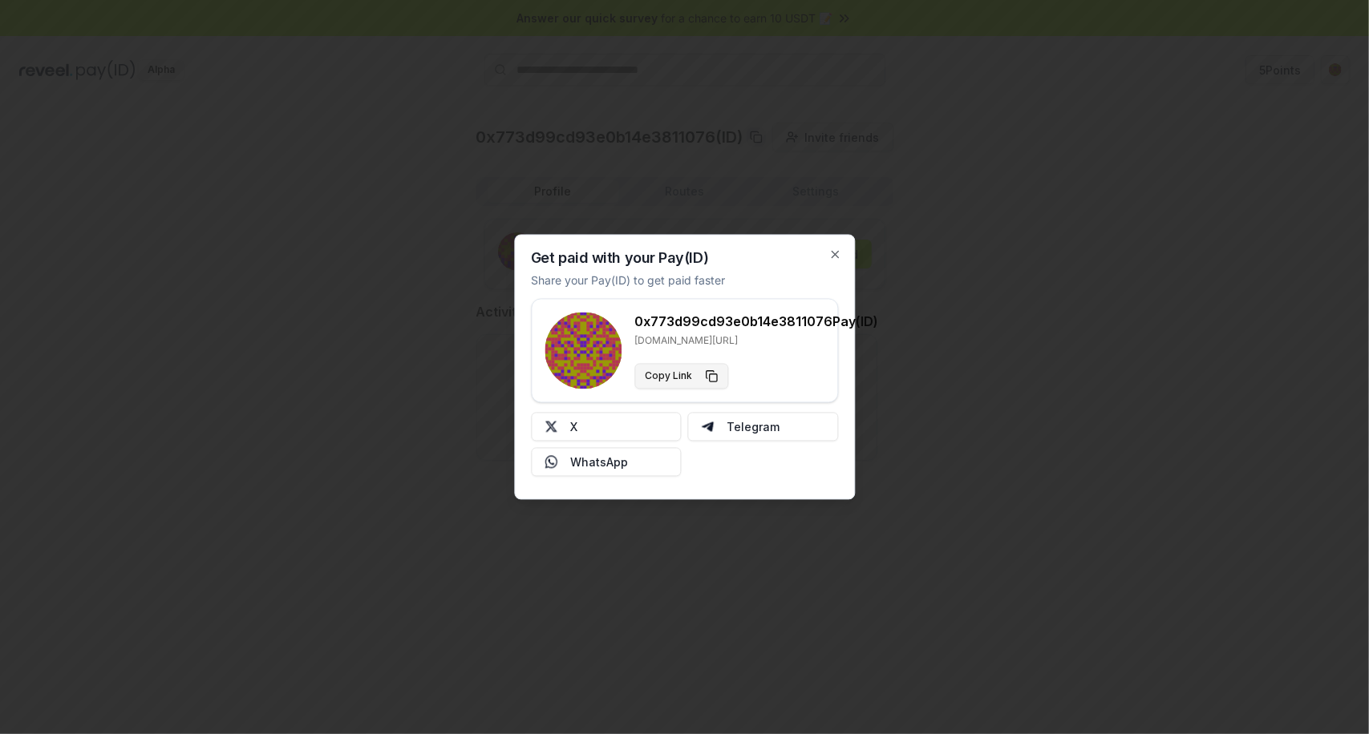
click at [702, 373] on button "Copy Link" at bounding box center [681, 377] width 94 height 26
drag, startPoint x: 636, startPoint y: 321, endPoint x: 821, endPoint y: 322, distance: 185.2
click at [821, 322] on h3 "0x773d99cd93e0b14e3811076 Pay(ID)" at bounding box center [756, 322] width 244 height 19
copy h3 "0x773d99cd93e0b14e3811076"
click at [710, 378] on button "Copy Link" at bounding box center [681, 377] width 94 height 26
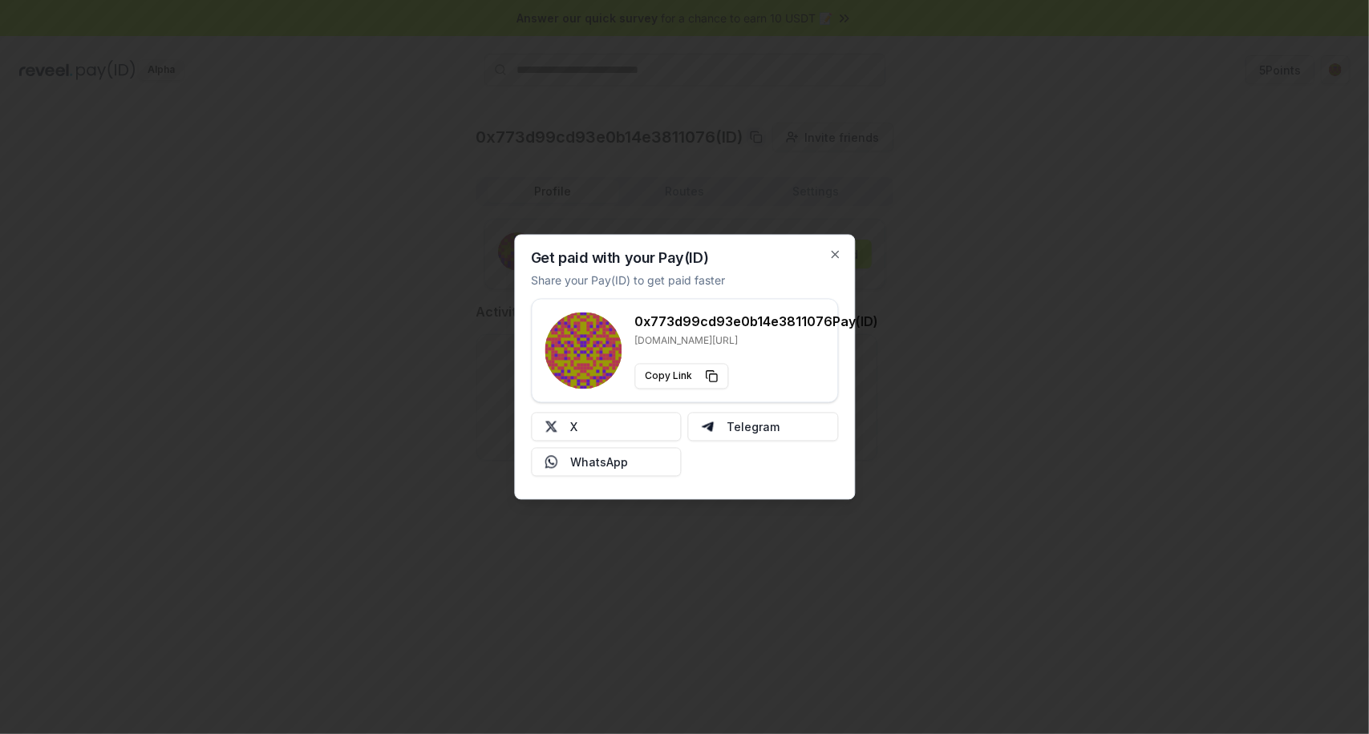
click at [1023, 157] on div at bounding box center [684, 367] width 1369 height 734
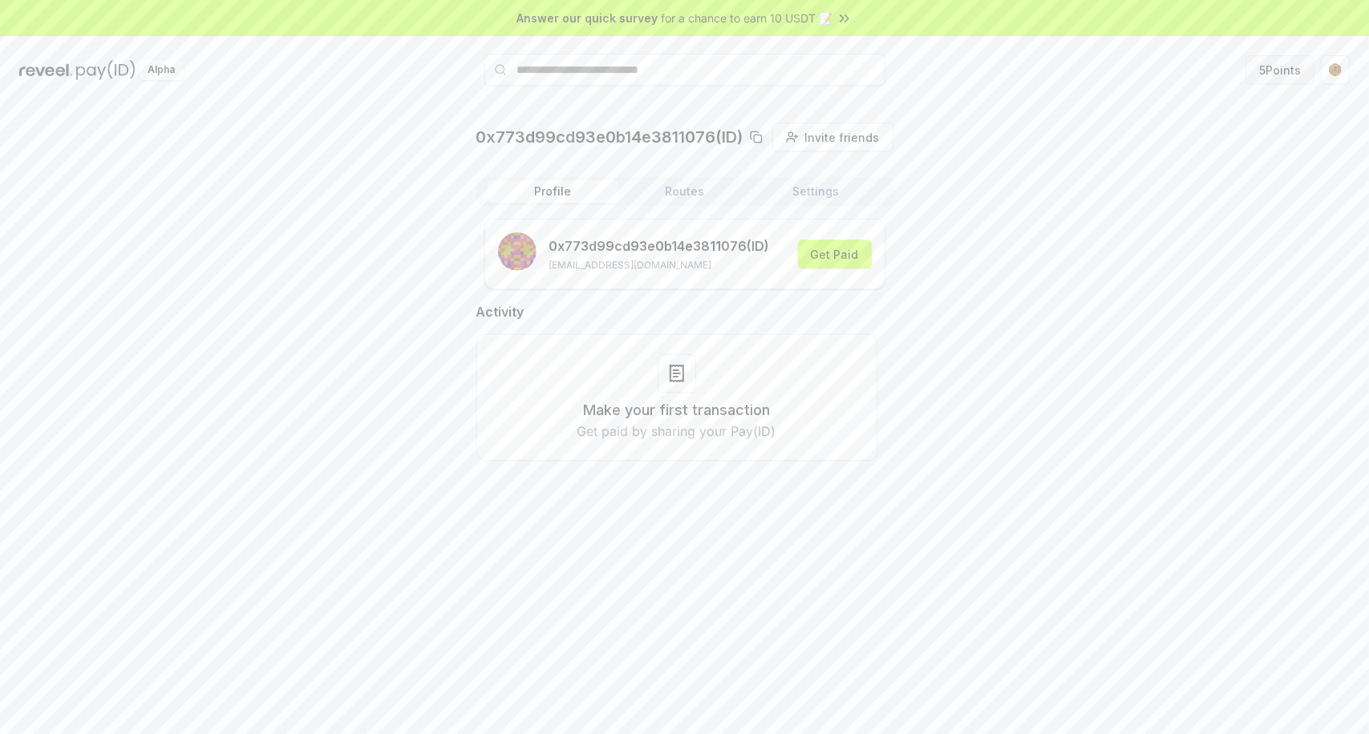
click at [1271, 64] on button "5 Points" at bounding box center [1279, 69] width 69 height 29
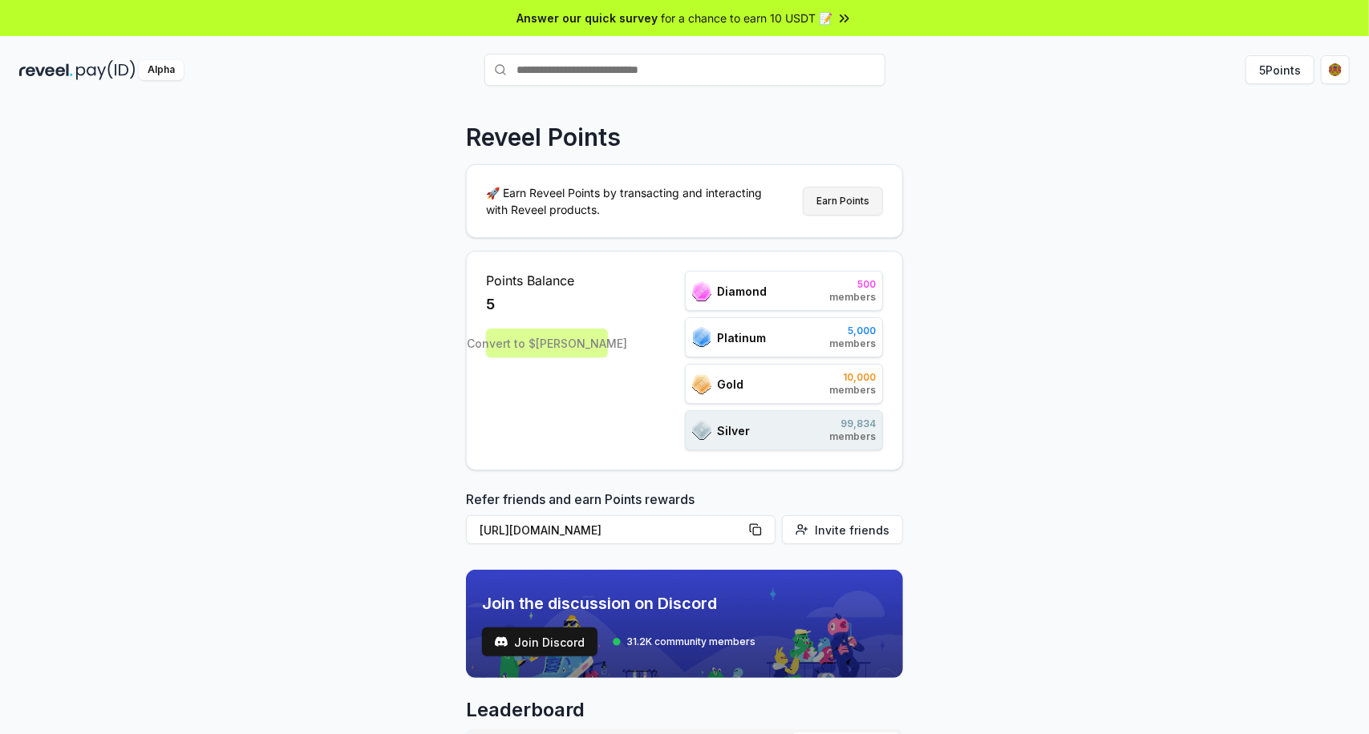
click at [829, 196] on button "Earn Points" at bounding box center [843, 201] width 80 height 29
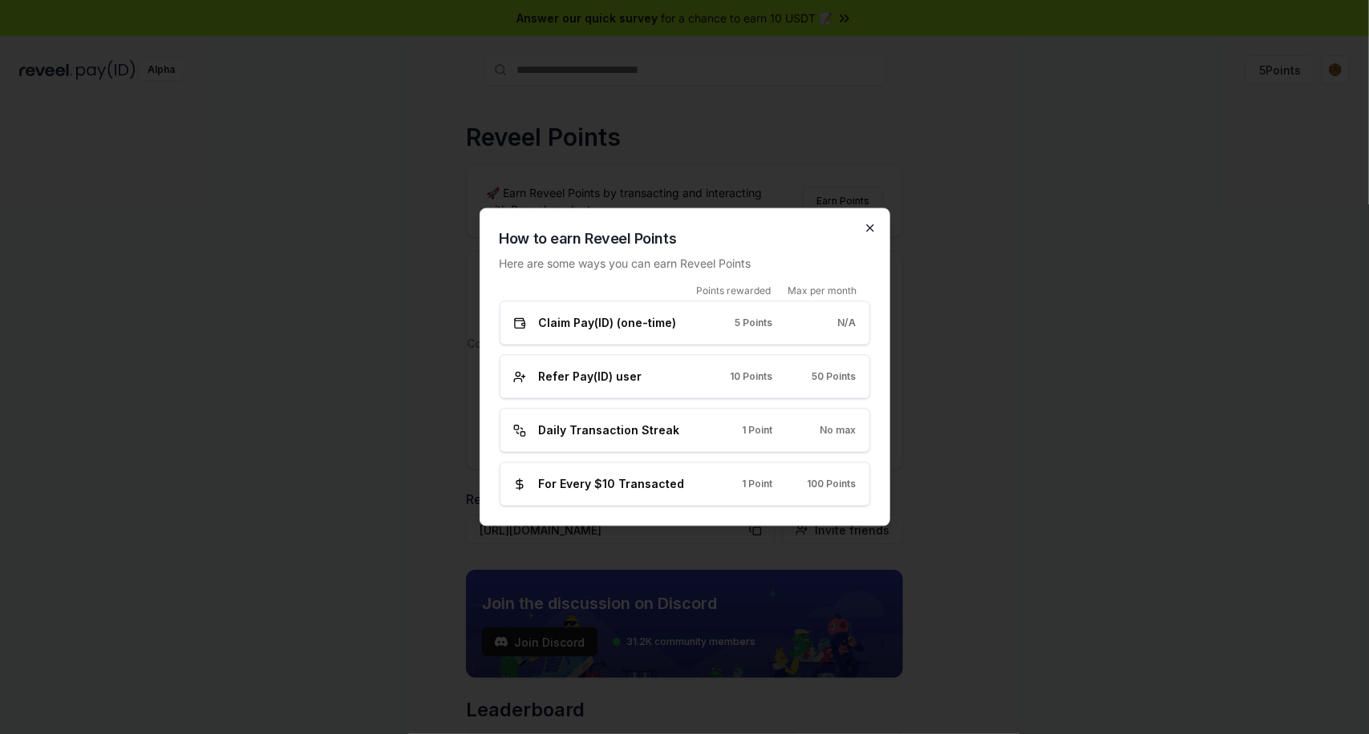
click at [869, 233] on icon "button" at bounding box center [870, 228] width 13 height 13
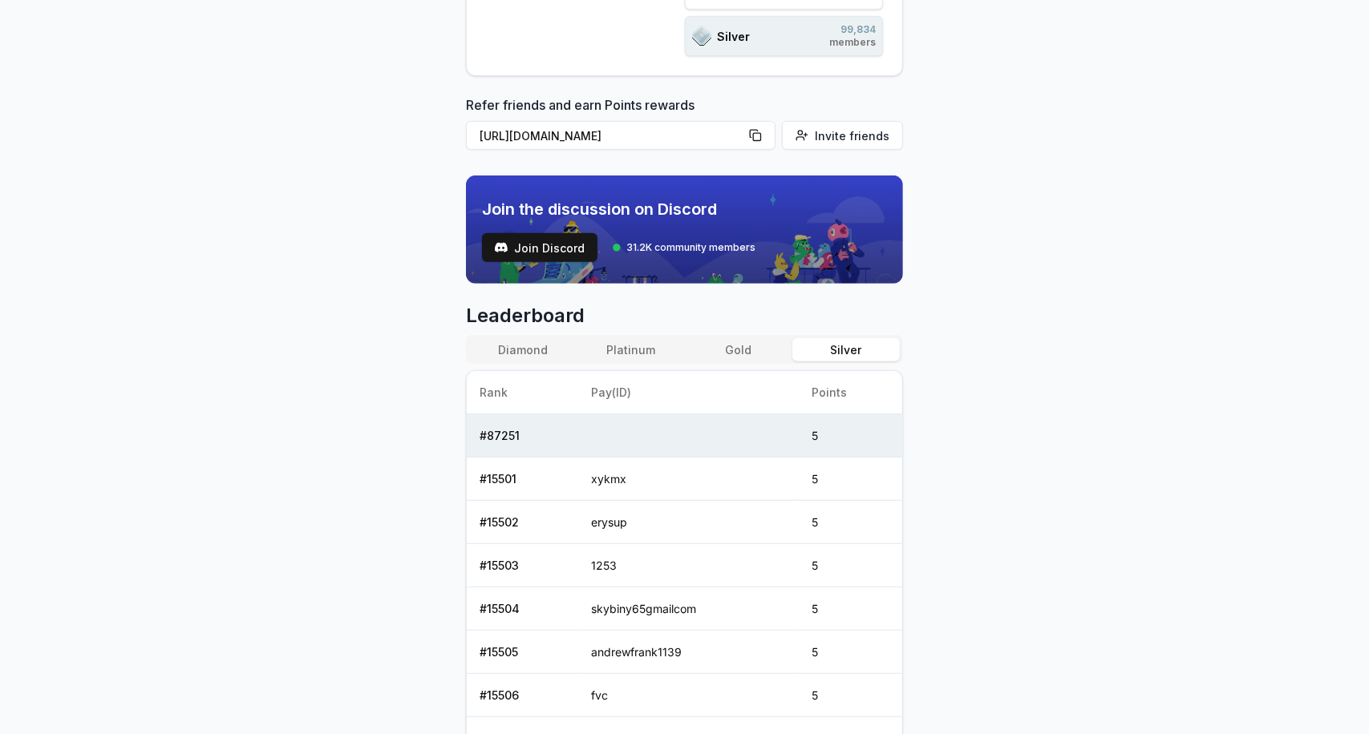
scroll to position [401, 0]
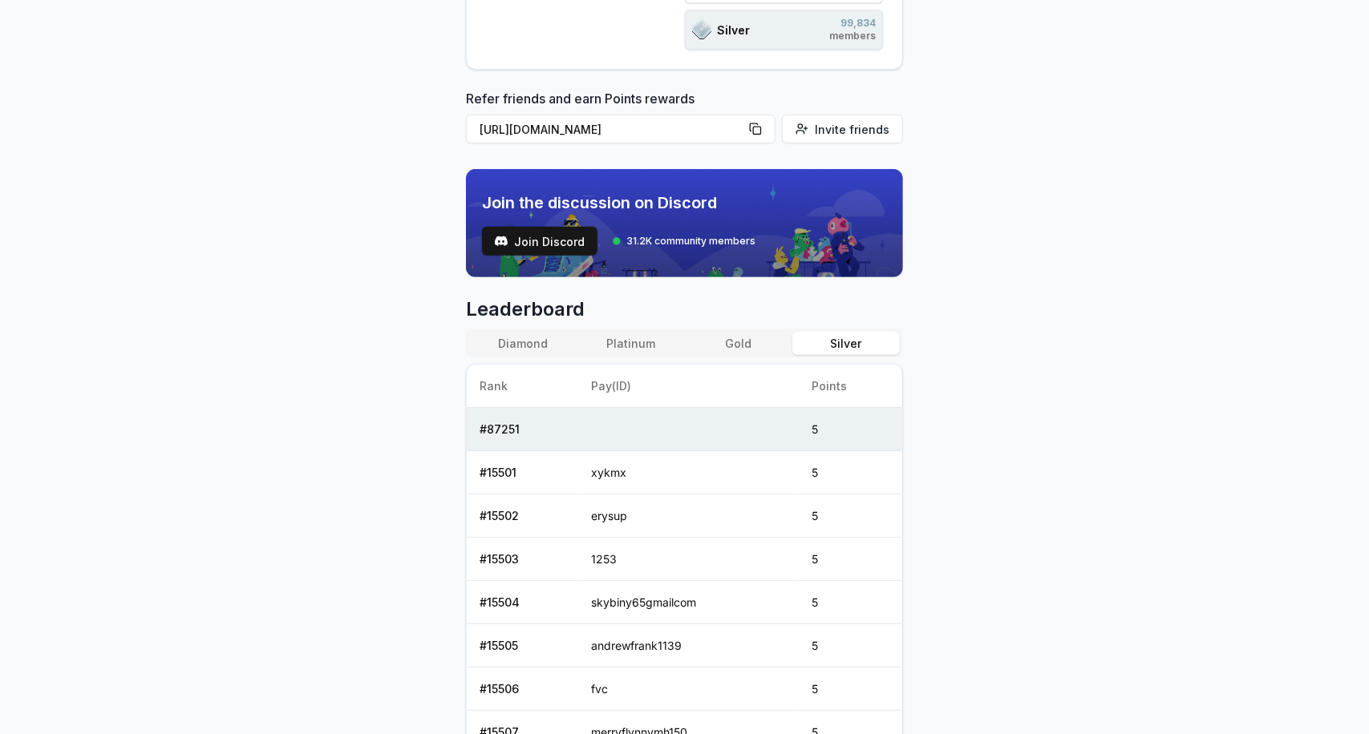
click at [608, 336] on button "Platinum" at bounding box center [630, 343] width 107 height 23
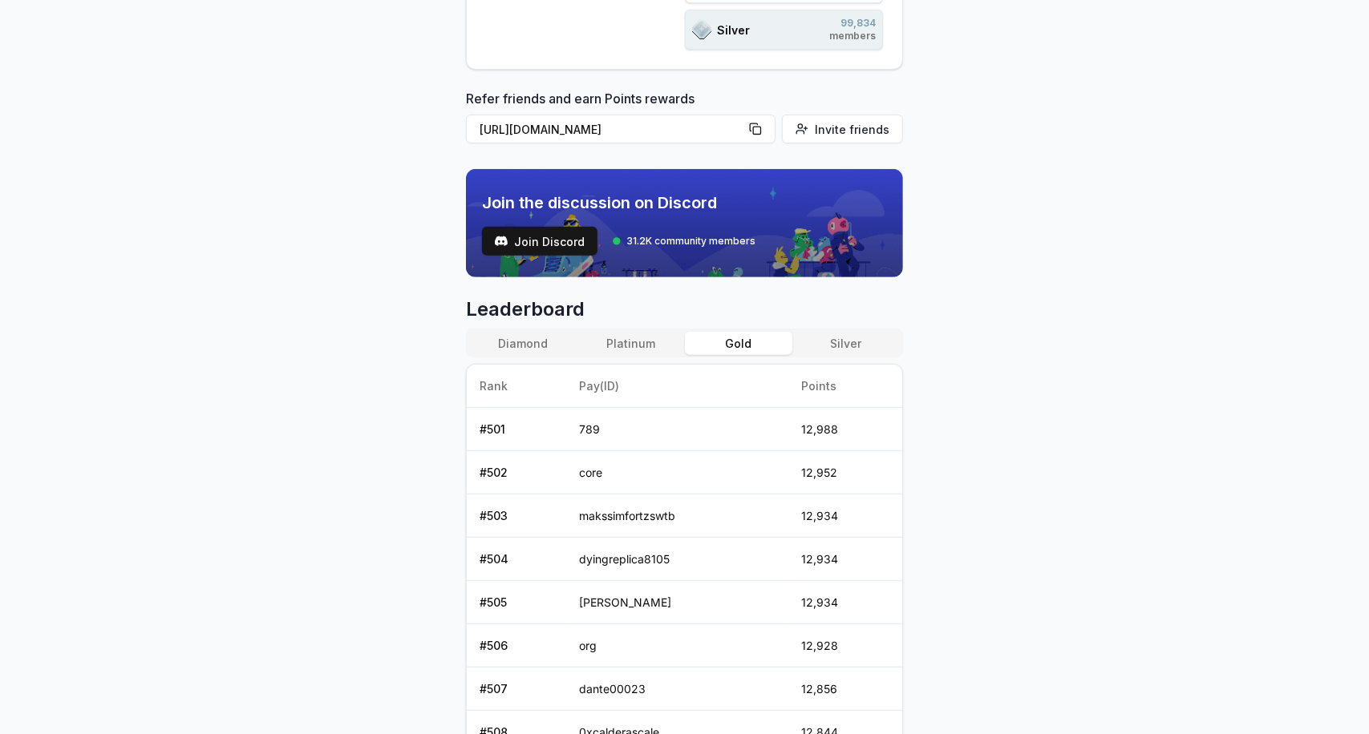
click at [742, 334] on button "Gold" at bounding box center [738, 343] width 107 height 23
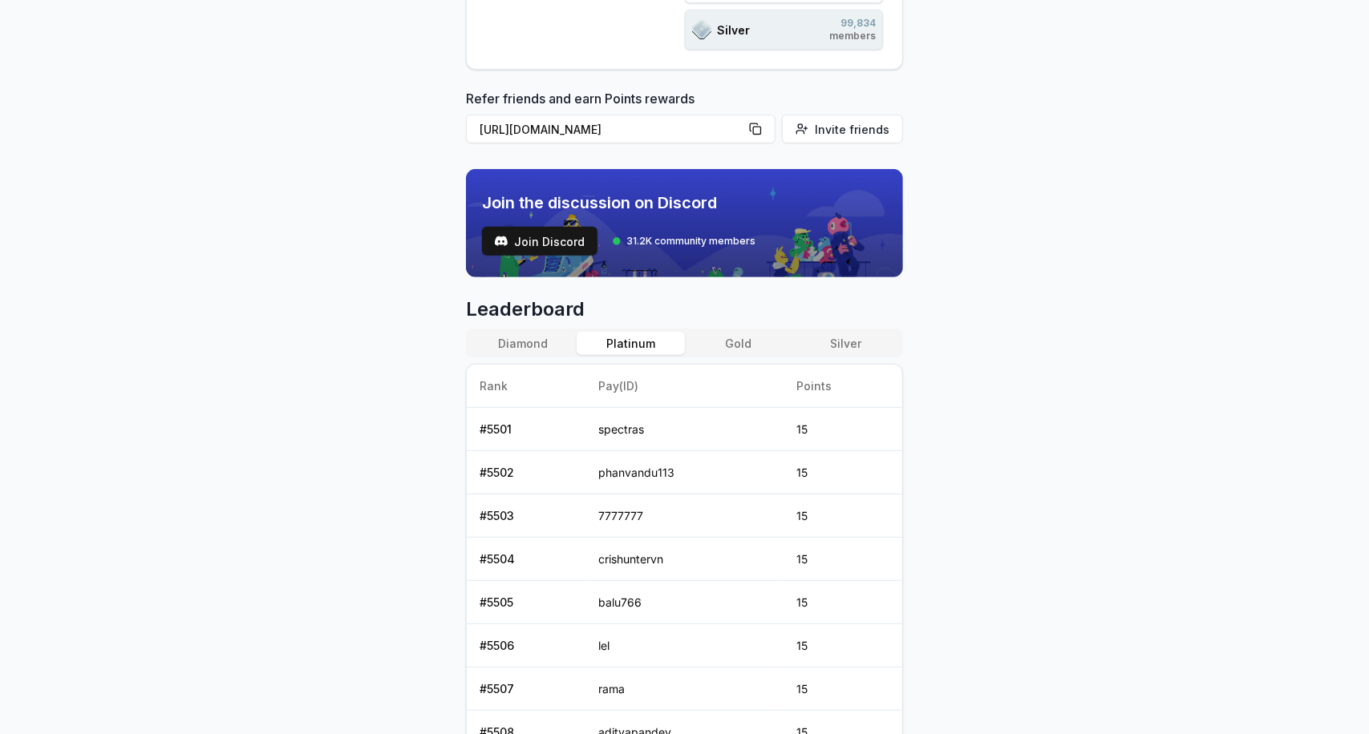
click at [651, 340] on button "Platinum" at bounding box center [630, 343] width 107 height 23
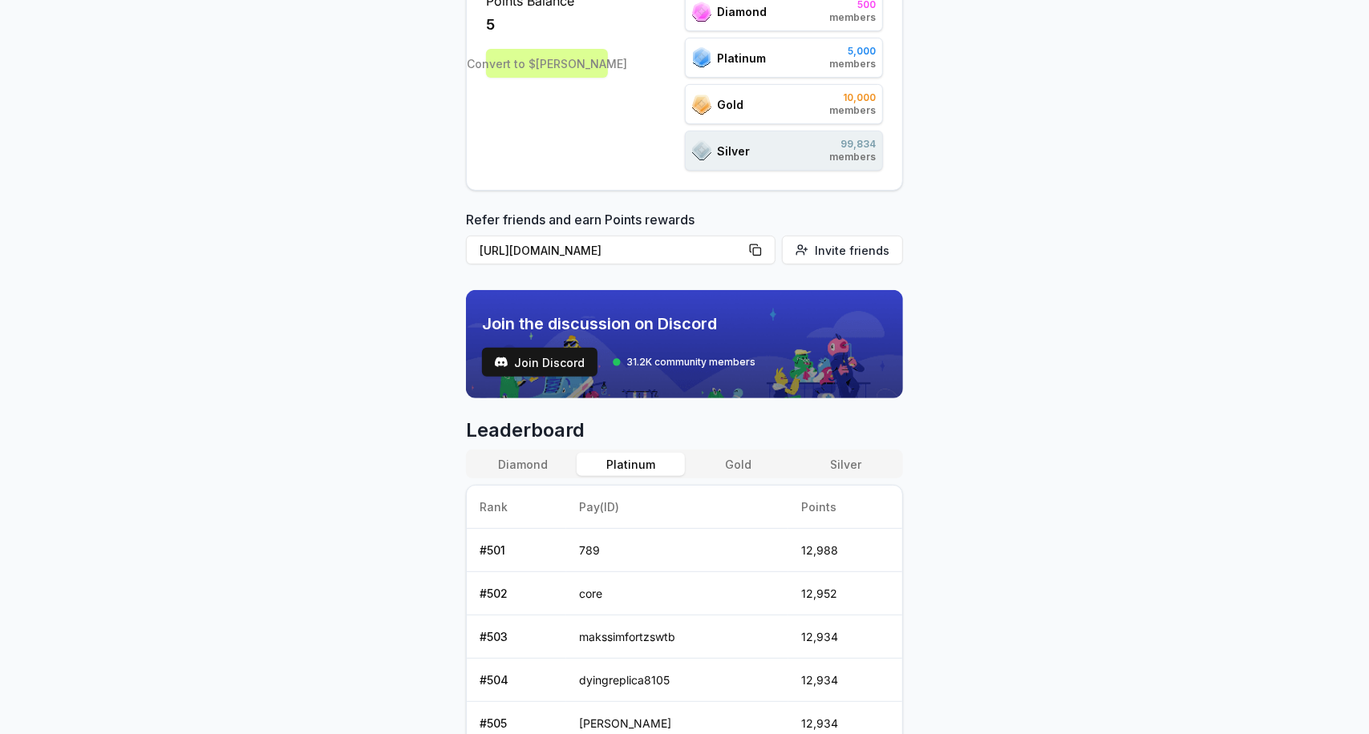
scroll to position [440, 0]
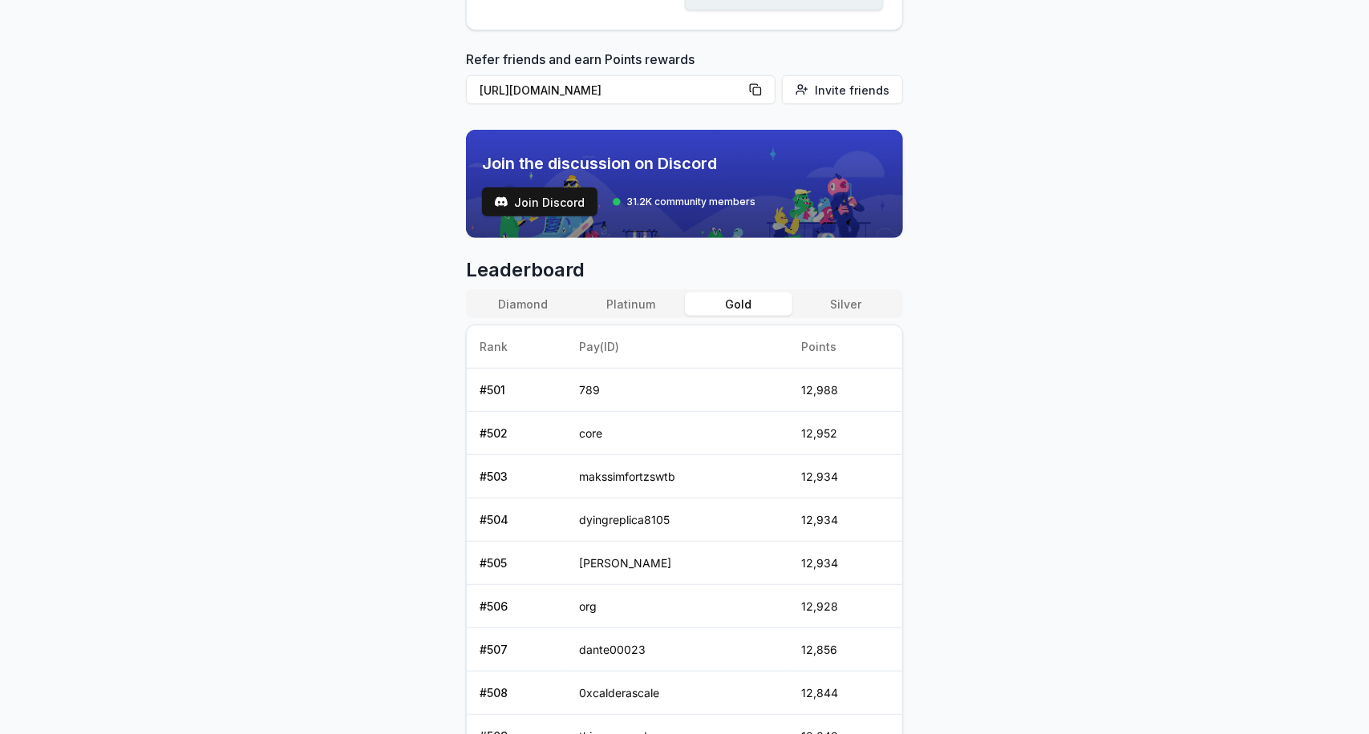
click at [744, 305] on button "Gold" at bounding box center [738, 304] width 107 height 23
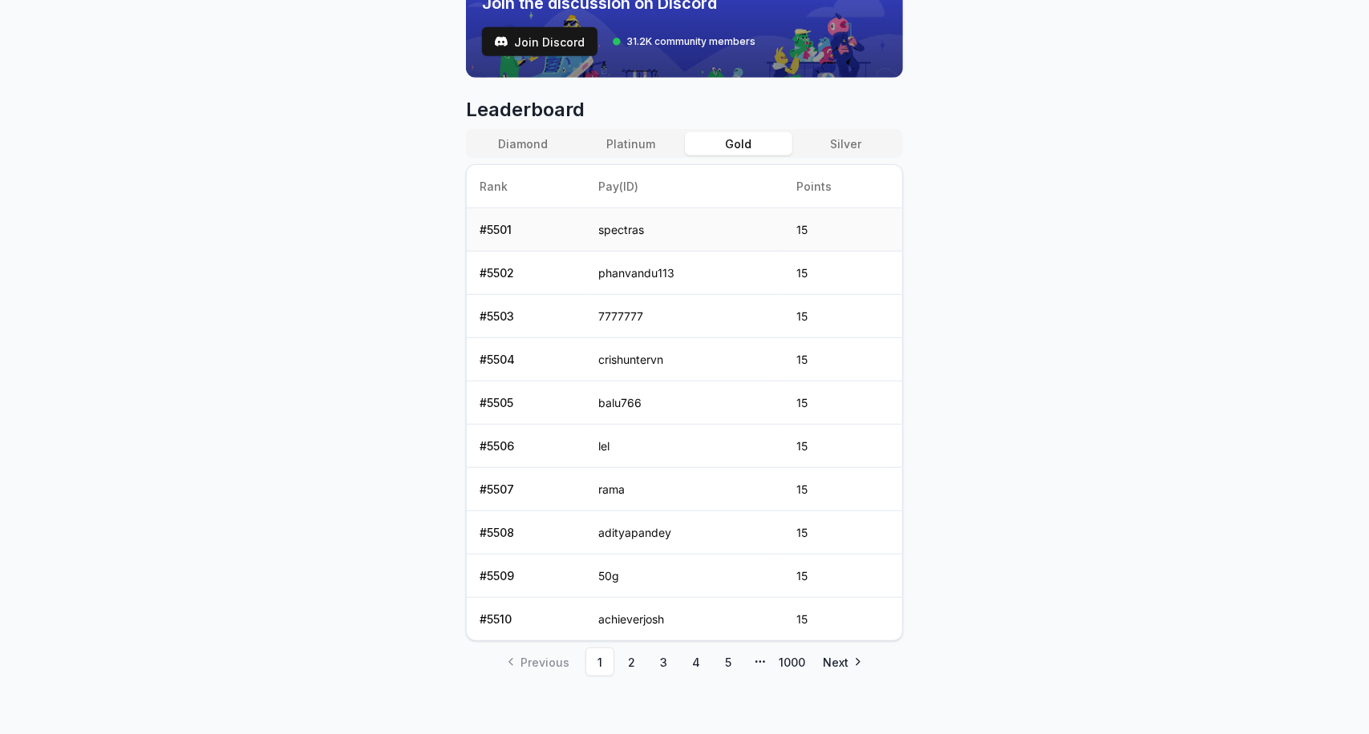
scroll to position [280, 0]
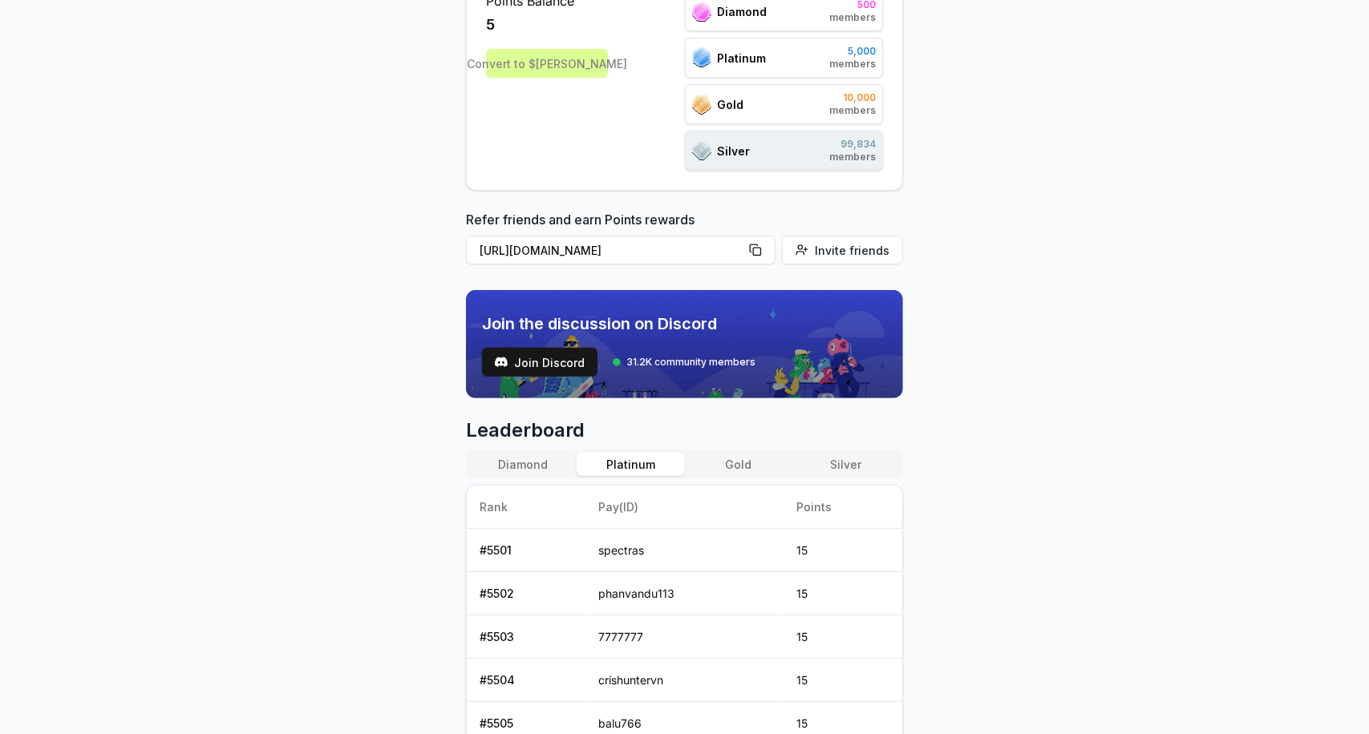
click at [593, 459] on button "Platinum" at bounding box center [630, 464] width 107 height 23
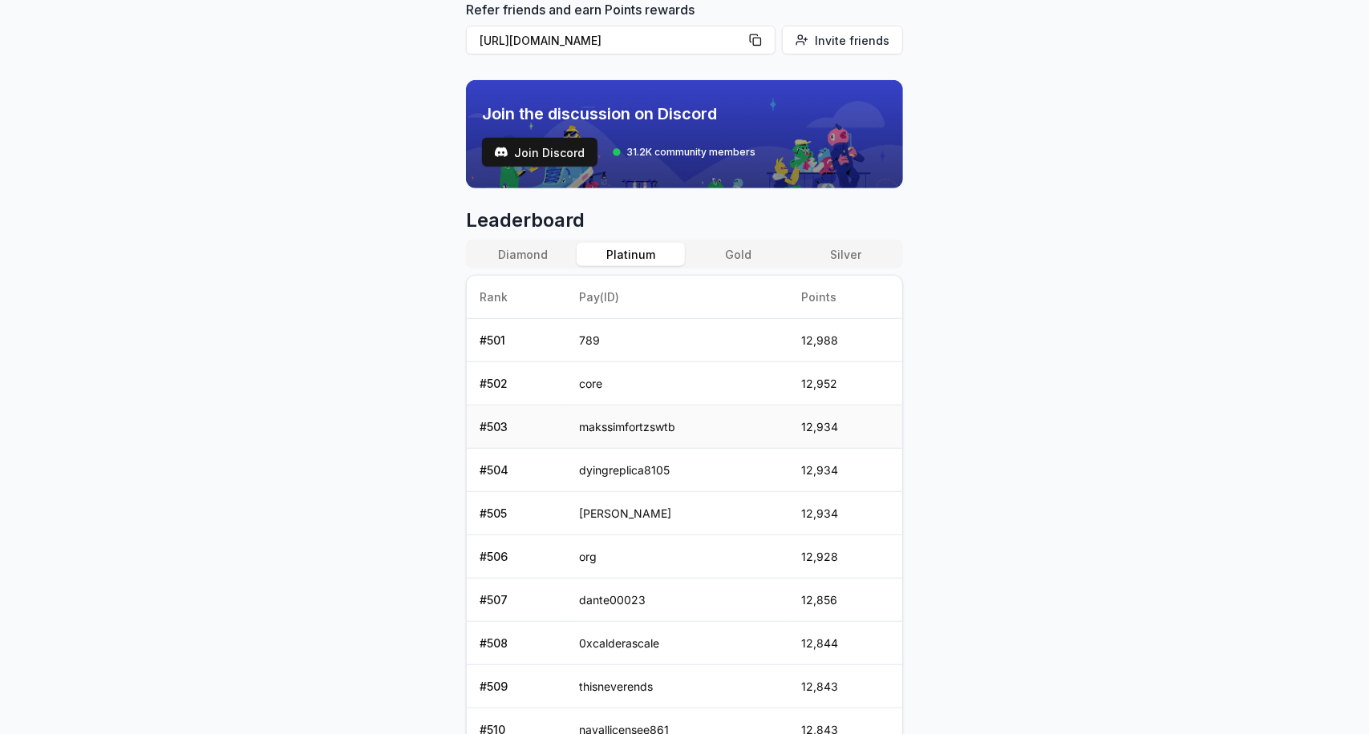
scroll to position [520, 0]
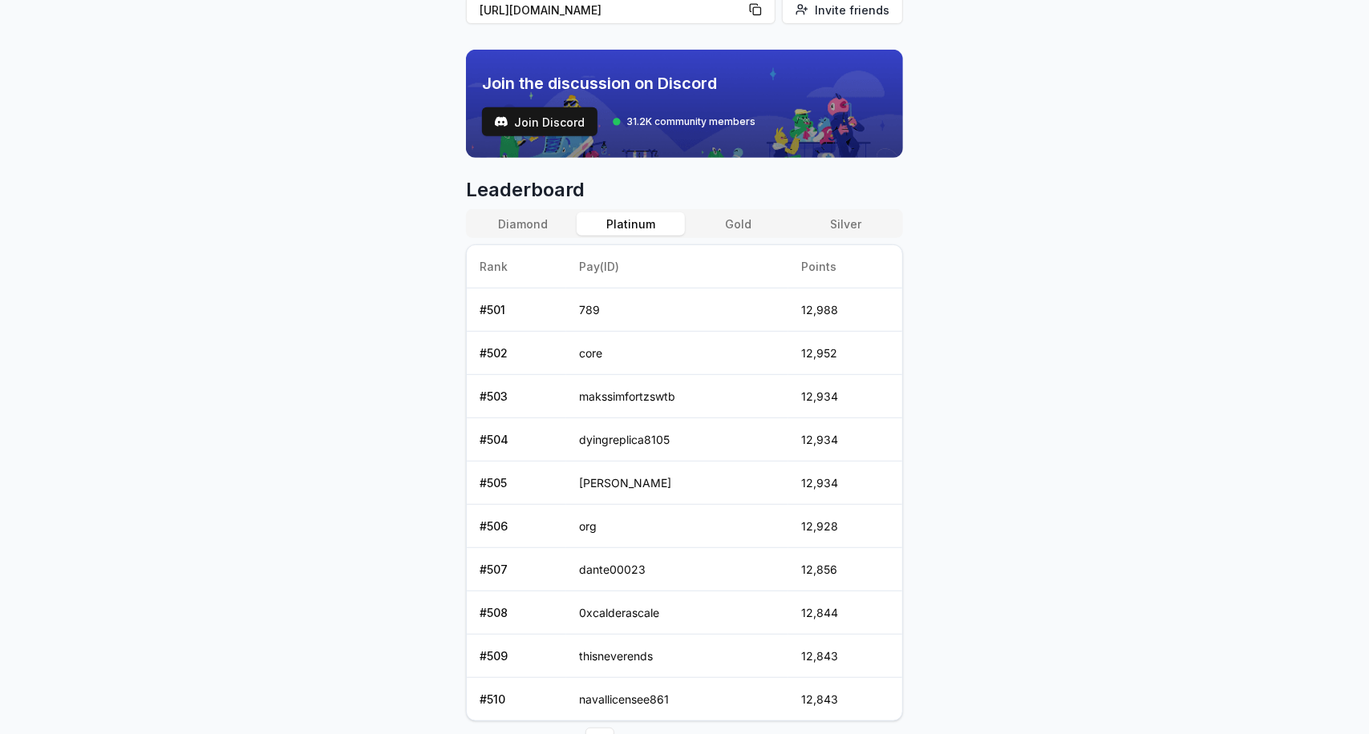
click at [723, 216] on button "Gold" at bounding box center [738, 223] width 107 height 23
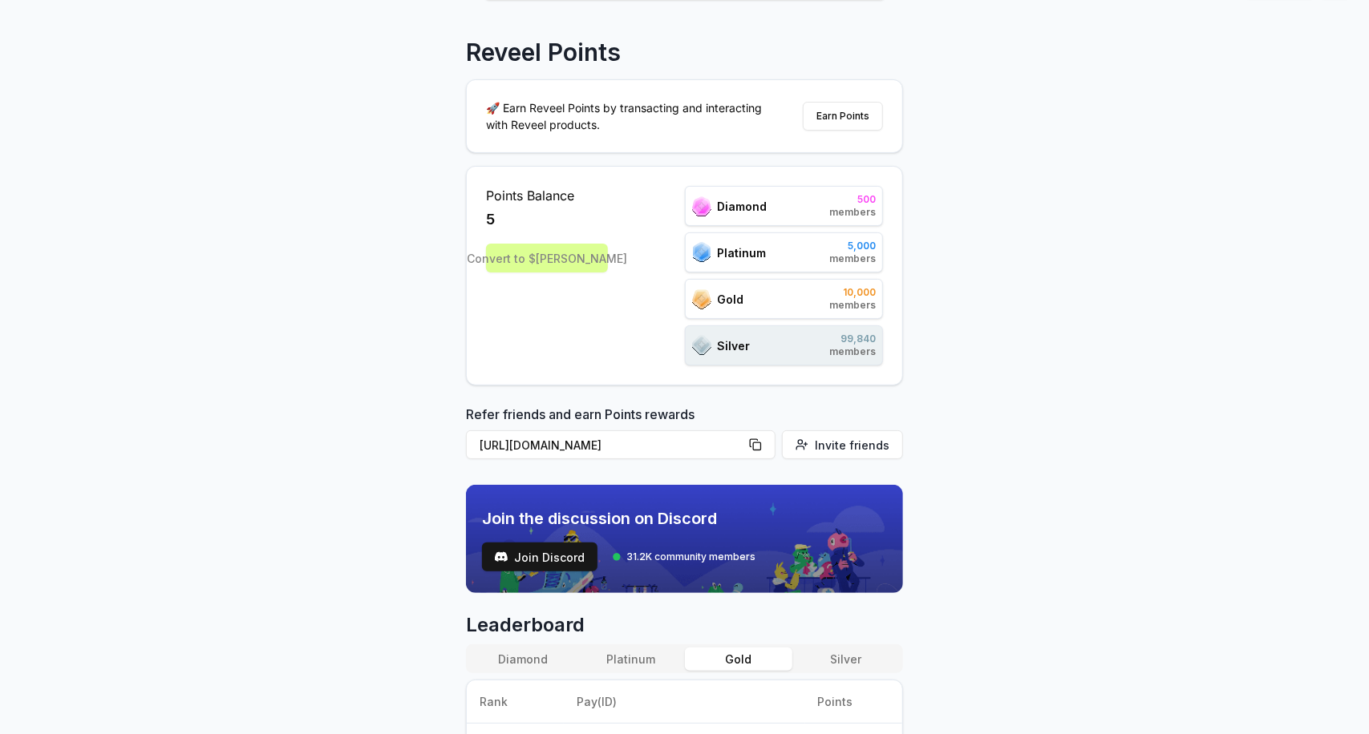
scroll to position [0, 0]
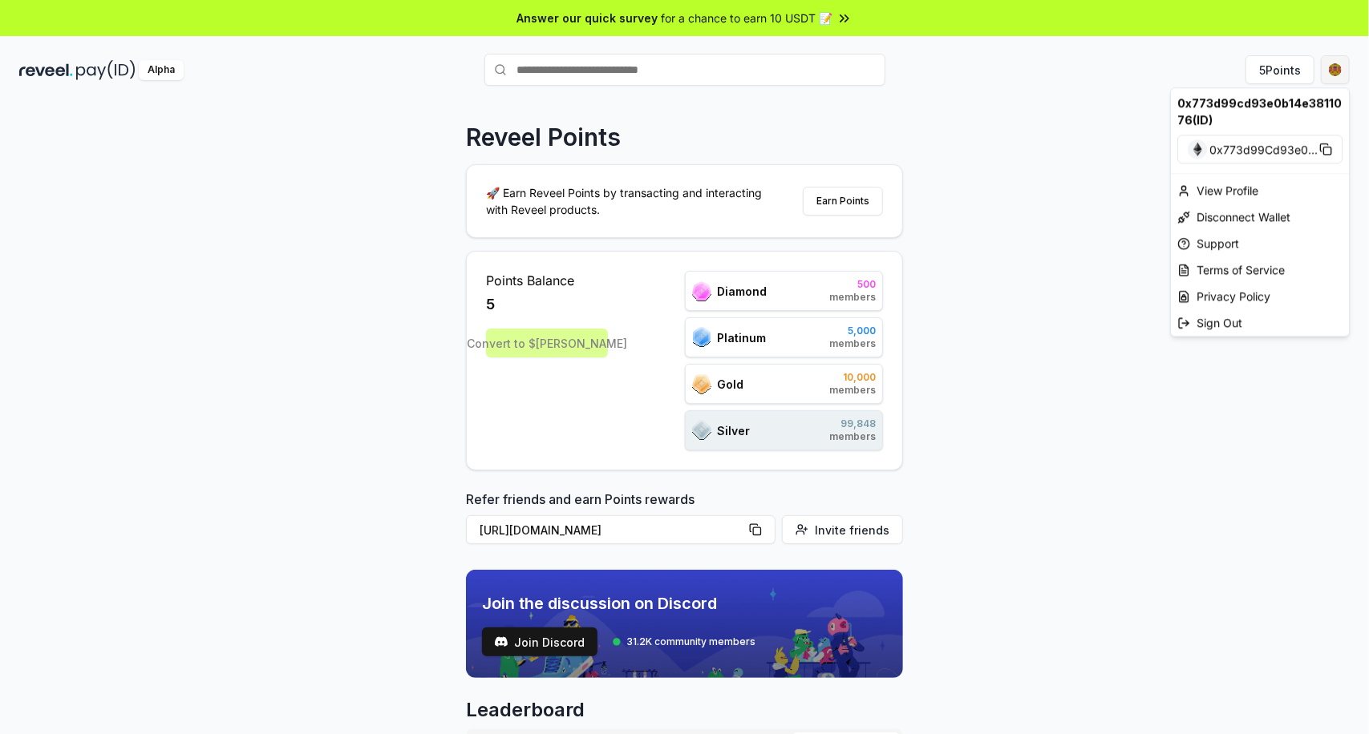
click at [1333, 75] on html "Answer our quick survey for a chance to earn 10 USDT 📝 Alpha 5 Points Reveel Po…" at bounding box center [684, 367] width 1369 height 734
click at [925, 243] on html "Answer our quick survey for a chance to earn 10 USDT 📝 Alpha 5 Points Reveel Po…" at bounding box center [684, 367] width 1369 height 734
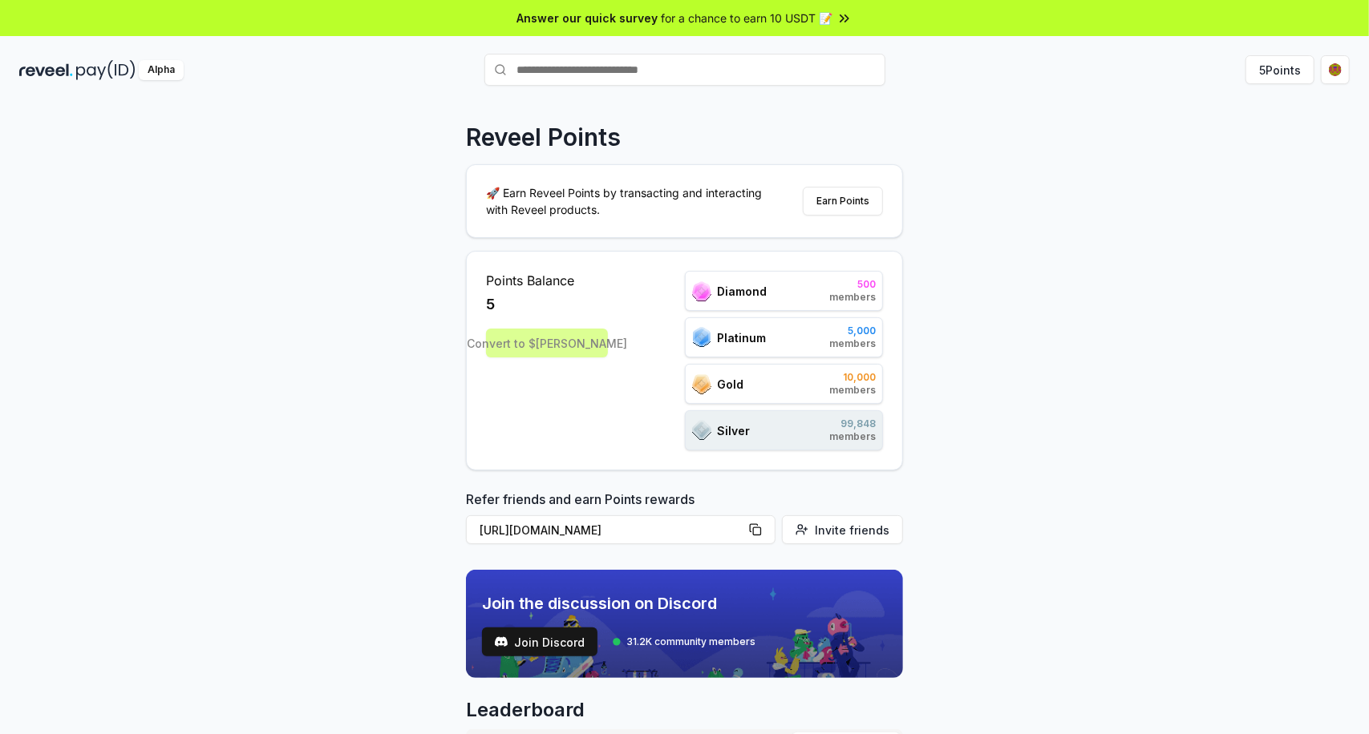
click at [726, 331] on span "Platinum" at bounding box center [742, 338] width 49 height 17
click at [760, 519] on button "[URL][DOMAIN_NAME]" at bounding box center [621, 530] width 310 height 29
click at [775, 528] on button "[URL][DOMAIN_NAME]" at bounding box center [621, 530] width 310 height 29
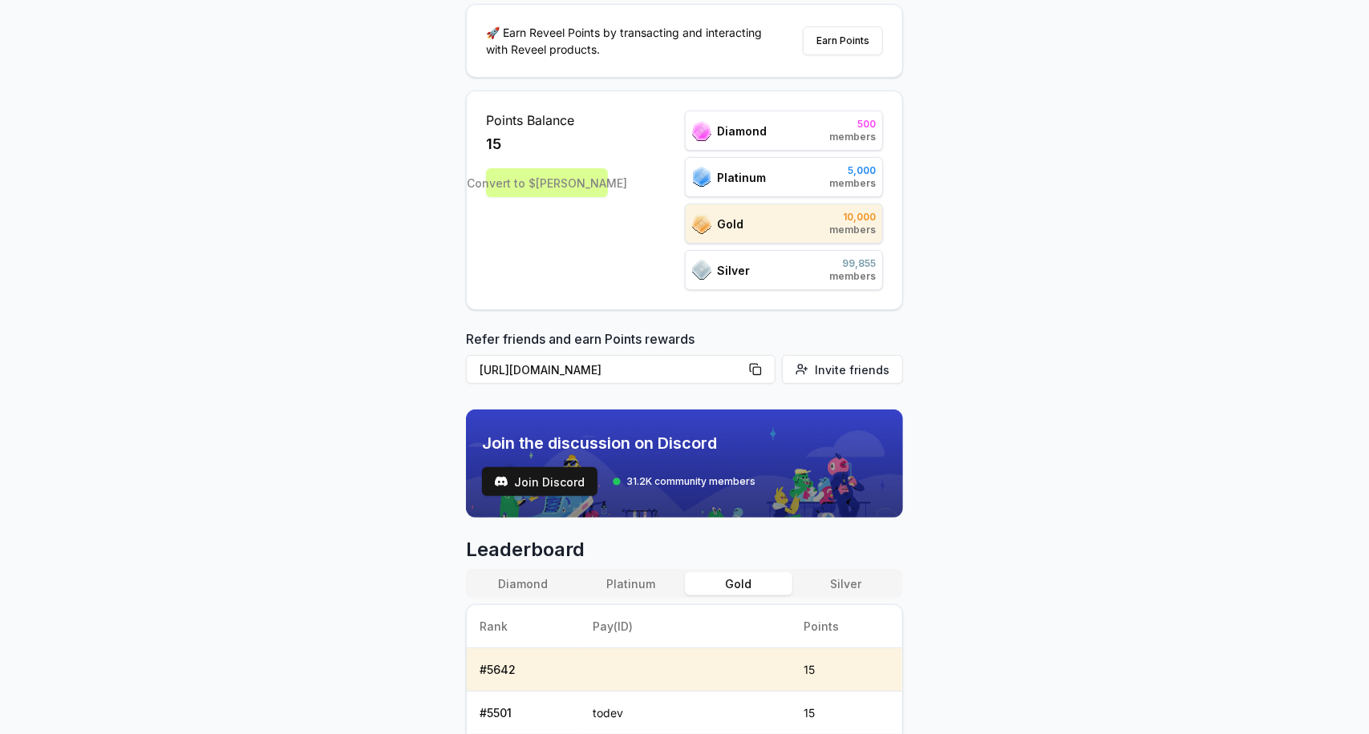
click at [614, 575] on button "Platinum" at bounding box center [630, 584] width 107 height 23
